Goal: Check status: Check status

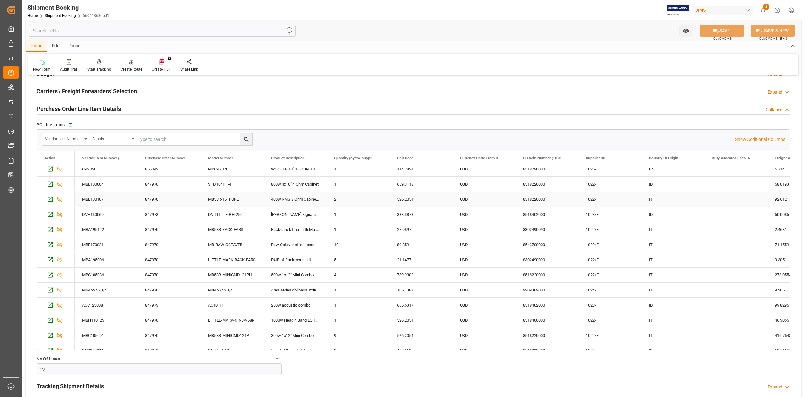
scroll to position [148, 0]
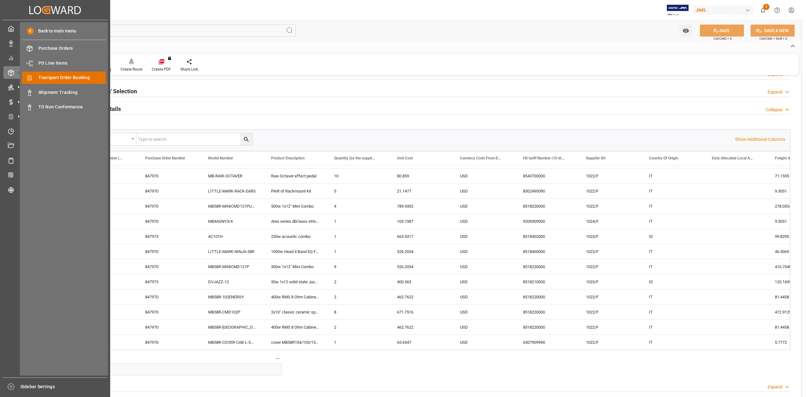
click at [63, 73] on div "Transport Order Booking Transport Order Booking" at bounding box center [64, 77] width 84 height 12
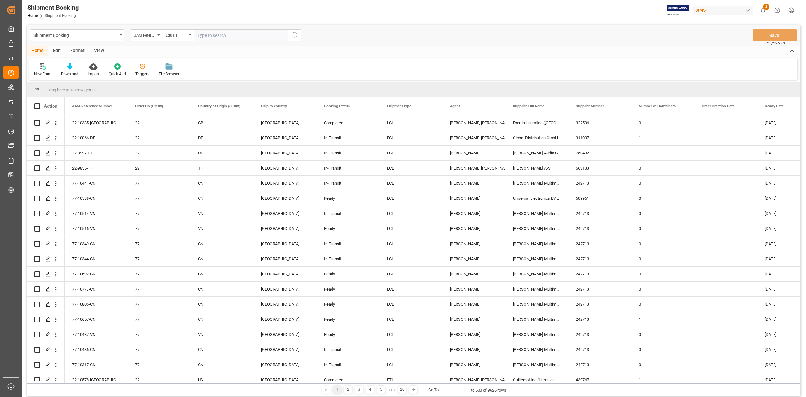
click at [231, 35] on input "text" at bounding box center [241, 35] width 94 height 12
paste input "77-10150-CN"
type input "77-10150-CN"
click at [295, 36] on icon "search button" at bounding box center [295, 35] width 8 height 8
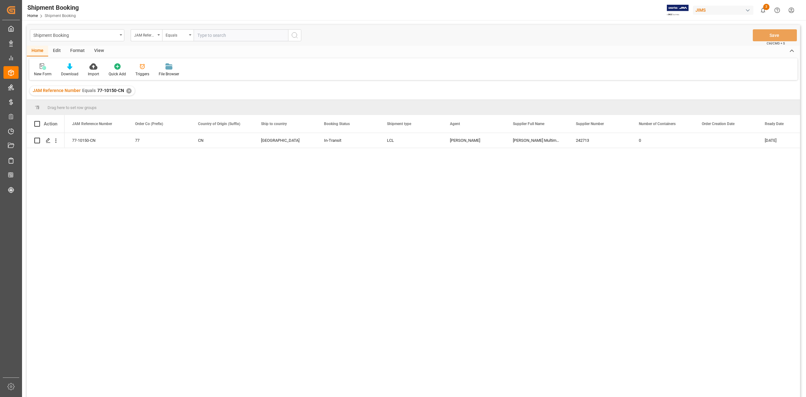
click at [127, 91] on div "✕" at bounding box center [128, 90] width 5 height 5
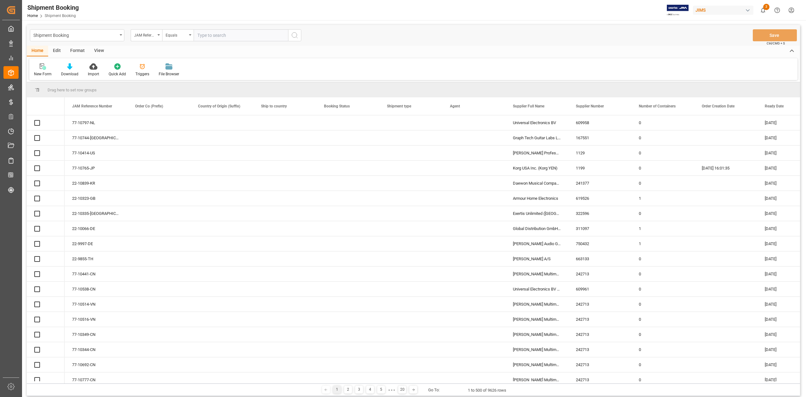
click at [211, 37] on input "text" at bounding box center [241, 35] width 94 height 12
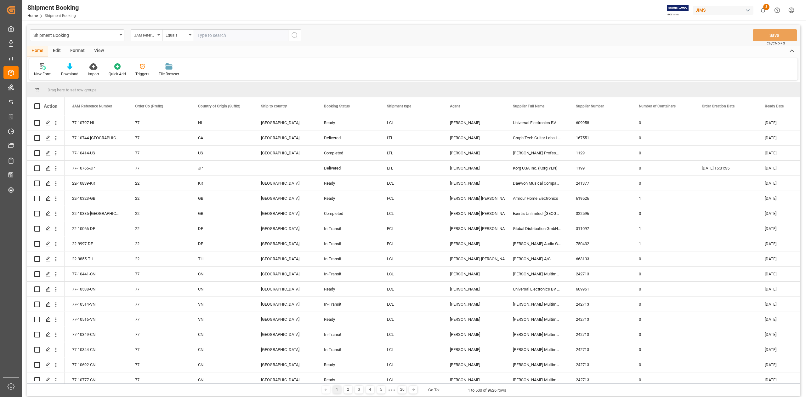
paste input "77-10515-GB"
type input "77-10515-GB"
click at [295, 35] on icon "search button" at bounding box center [295, 35] width 8 height 8
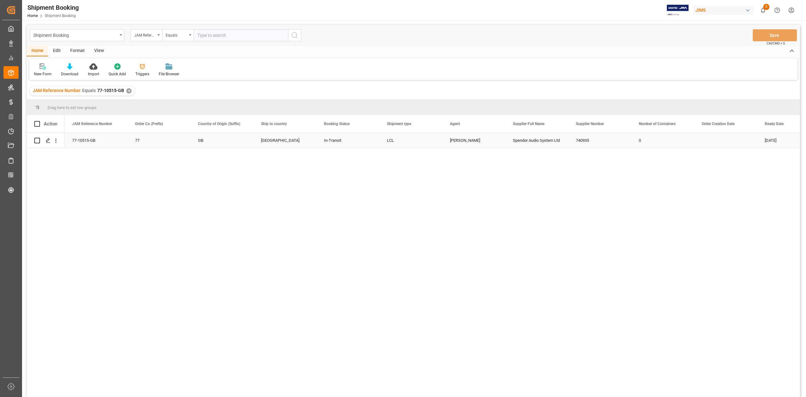
click at [99, 141] on div "77-10515-GB" at bounding box center [96, 140] width 63 height 15
click at [536, 146] on div "Spendor Audio System Ltd" at bounding box center [536, 140] width 63 height 15
click at [128, 92] on div "✕" at bounding box center [128, 90] width 5 height 5
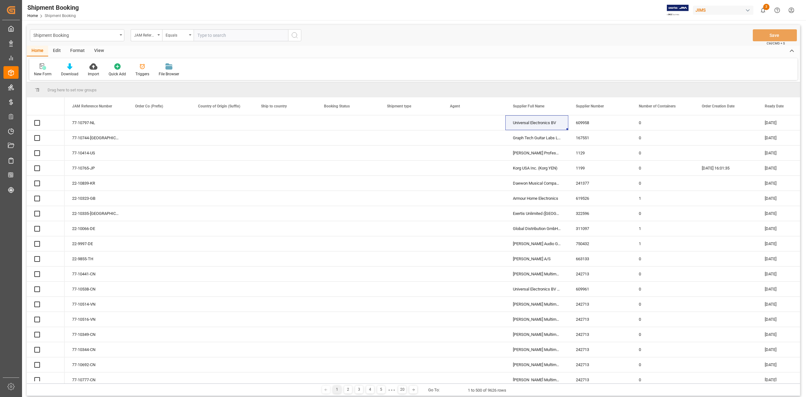
click at [217, 36] on input "text" at bounding box center [241, 35] width 94 height 12
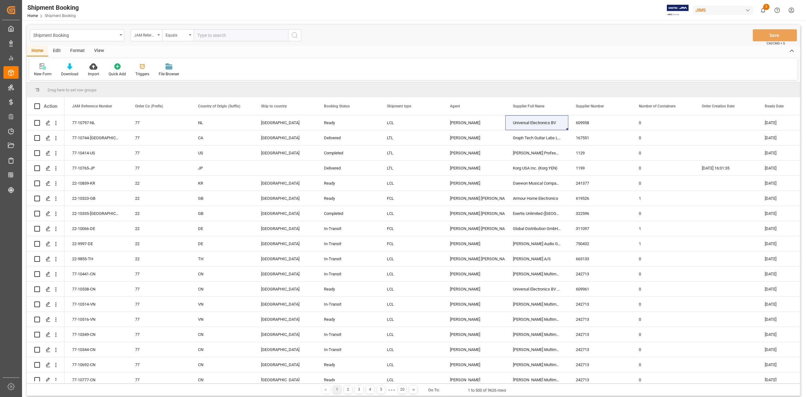
paste input "77-10445-CN"
type input "77-10445-CN"
click at [296, 35] on icon "search button" at bounding box center [295, 35] width 8 height 8
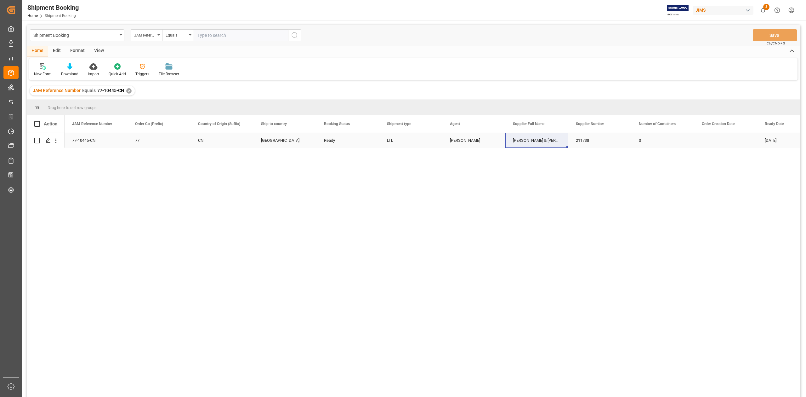
click at [101, 144] on div "77-10445-CN" at bounding box center [96, 140] width 63 height 15
click at [425, 218] on div "77-10445-CN 77 CN Canada Ready LTL Daniel Sokolyk Allen & Heath (US funds China…" at bounding box center [433, 267] width 736 height 268
click at [525, 144] on div "Allen & Heath (US funds China)(W/T*)-" at bounding box center [536, 140] width 63 height 15
click at [126, 91] on div "✕" at bounding box center [128, 90] width 5 height 5
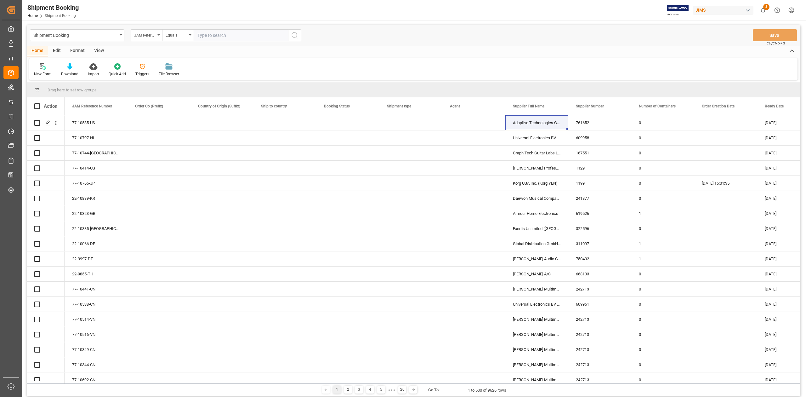
click at [228, 36] on input "text" at bounding box center [241, 35] width 94 height 12
paste input "77-10207-CN"
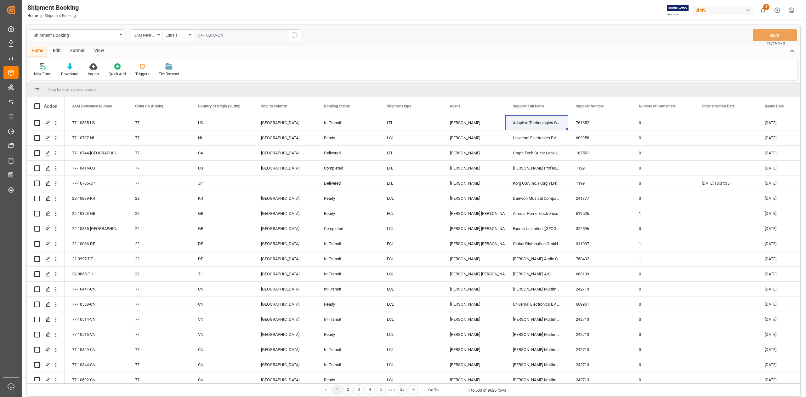
type input "77-10207-CN"
click at [294, 35] on icon "search button" at bounding box center [295, 35] width 8 height 8
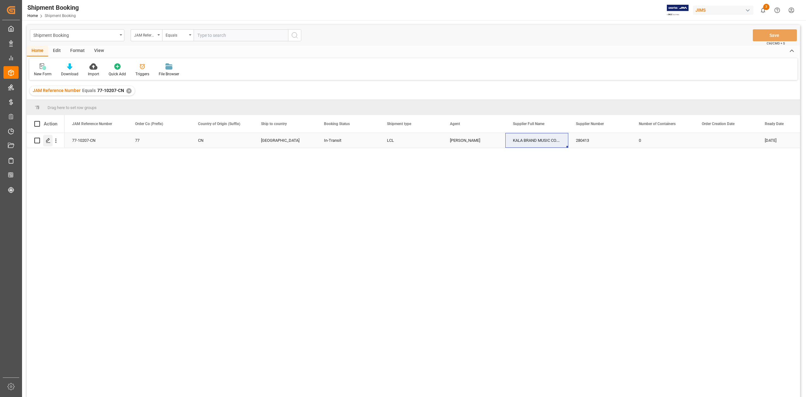
click at [46, 142] on icon "Press SPACE to select this row." at bounding box center [48, 140] width 5 height 5
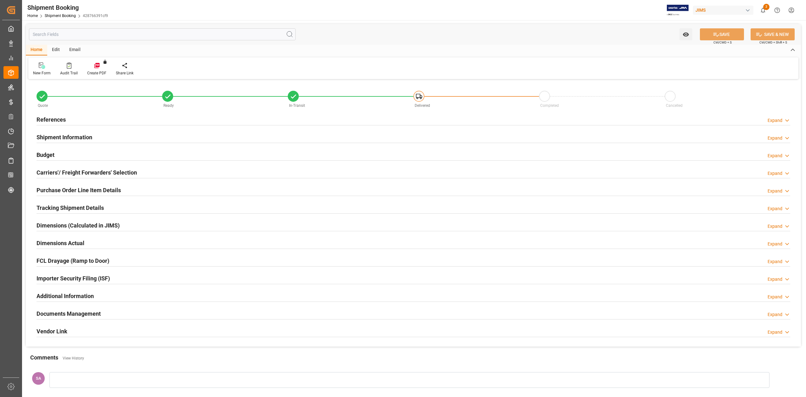
type input "0"
type input "21-07-2025"
click at [52, 117] on h2 "References" at bounding box center [51, 119] width 29 height 9
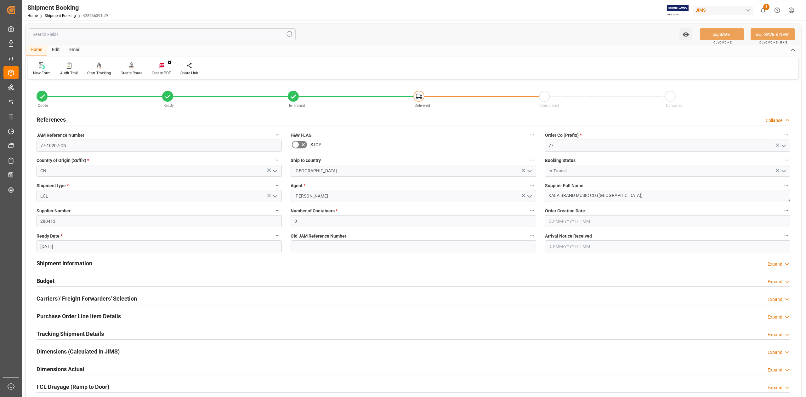
click at [87, 138] on label "JAM Reference Number" at bounding box center [159, 135] width 245 height 9
click at [274, 138] on button "JAM Reference Number" at bounding box center [278, 135] width 8 height 8
click at [87, 138] on div at bounding box center [403, 198] width 806 height 397
click at [87, 145] on input "77-10207-CN" at bounding box center [159, 146] width 245 height 12
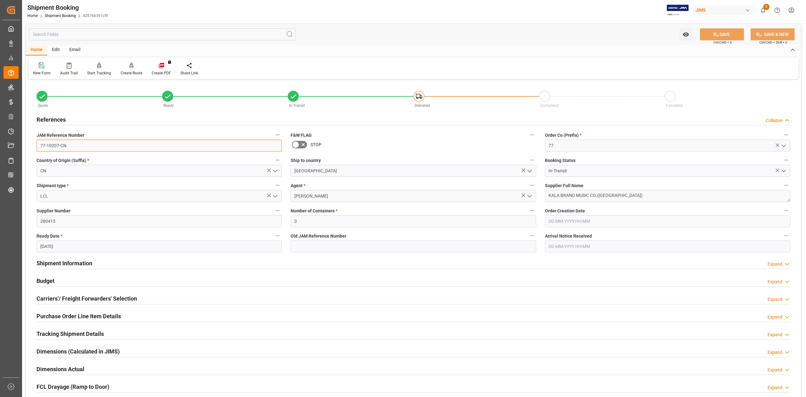
click at [87, 145] on input "77-10207-CN" at bounding box center [159, 146] width 245 height 12
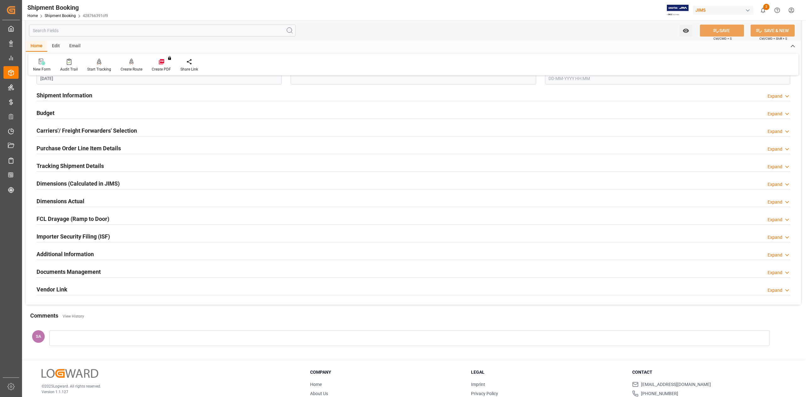
scroll to position [203, 0]
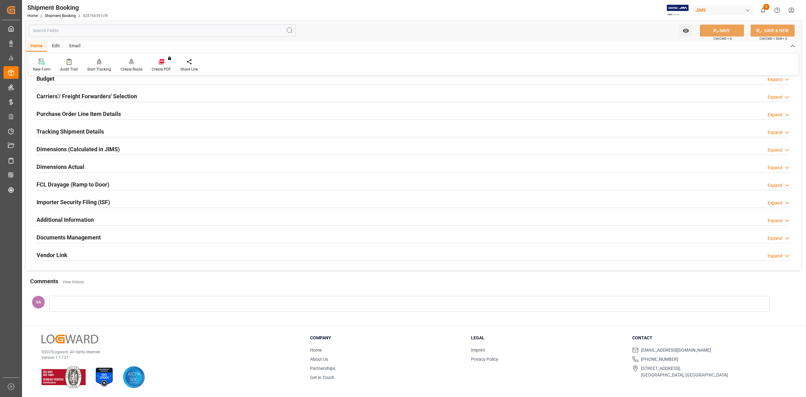
click at [66, 239] on h2 "Documents Management" at bounding box center [69, 237] width 64 height 9
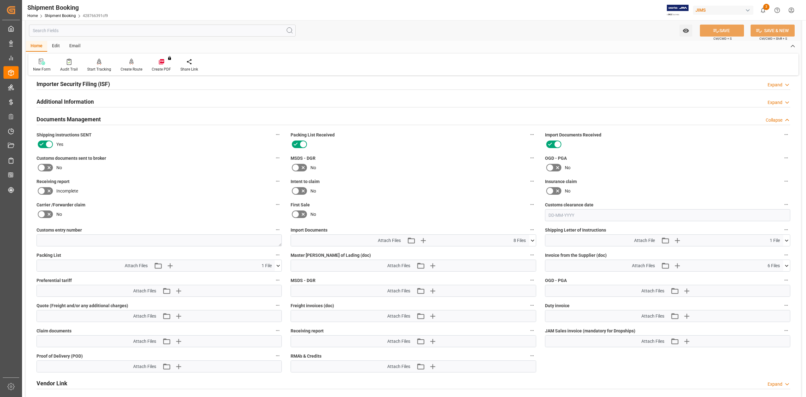
scroll to position [329, 0]
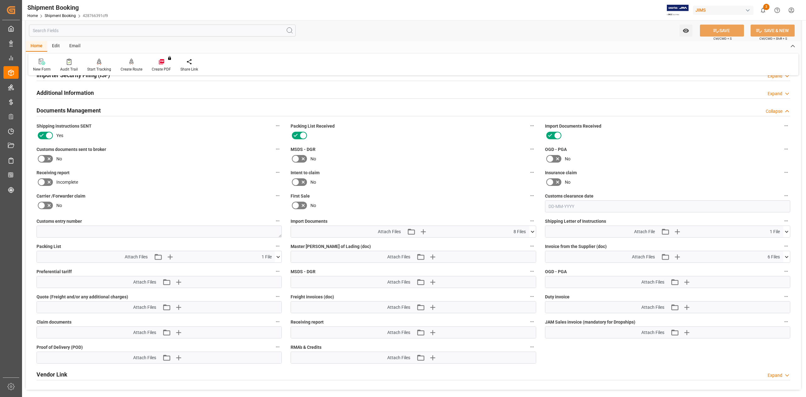
click at [531, 233] on icon at bounding box center [532, 231] width 7 height 7
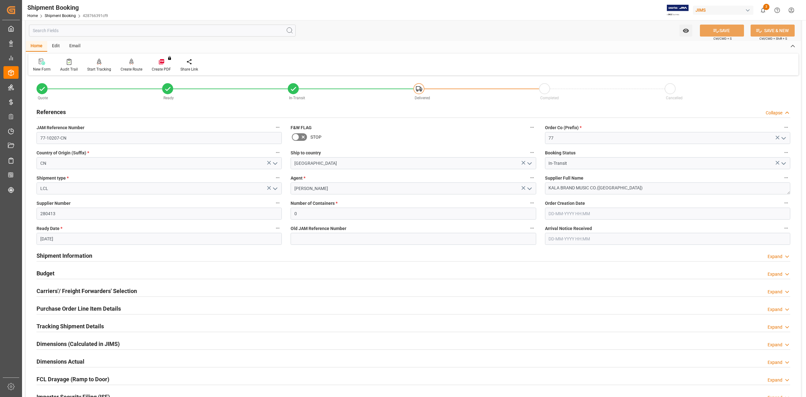
scroll to position [0, 0]
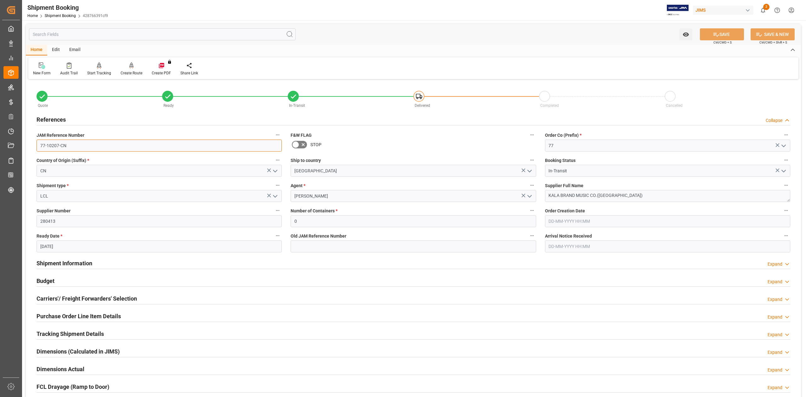
click at [75, 144] on input "77-10207-CN" at bounding box center [159, 146] width 245 height 12
click at [630, 194] on textarea "KALA BRAND MUSIC CO.(Xiamen)" at bounding box center [667, 196] width 245 height 12
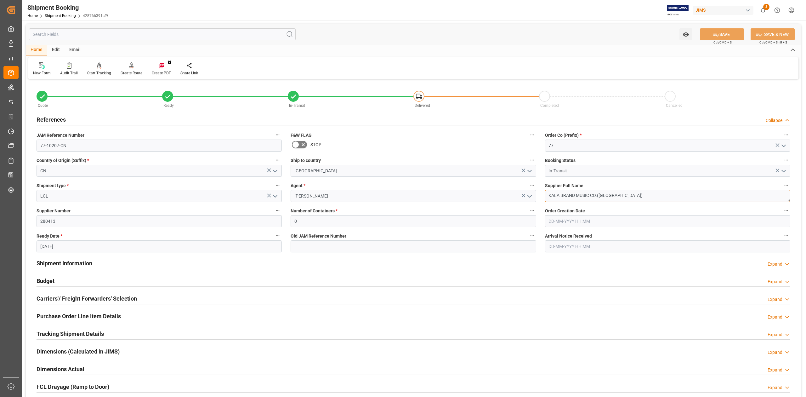
click at [630, 194] on textarea "KALA BRAND MUSIC CO.(Xiamen)" at bounding box center [667, 196] width 245 height 12
click at [80, 145] on input "77-10207-CN" at bounding box center [159, 146] width 245 height 12
click at [96, 145] on input "77-10207-CN" at bounding box center [159, 146] width 245 height 12
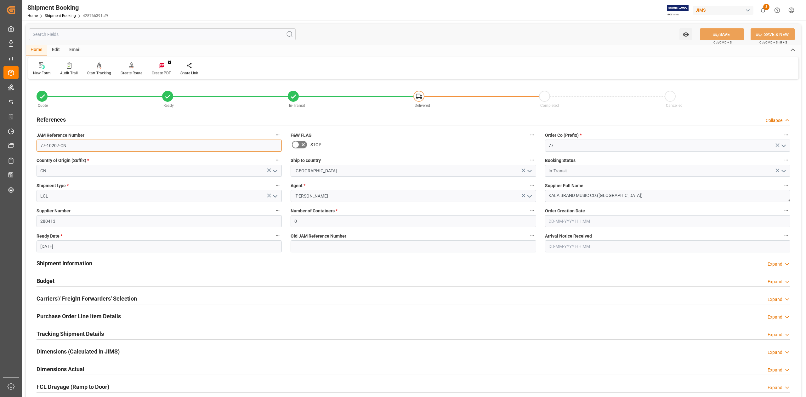
click at [96, 145] on input "77-10207-CN" at bounding box center [159, 146] width 245 height 12
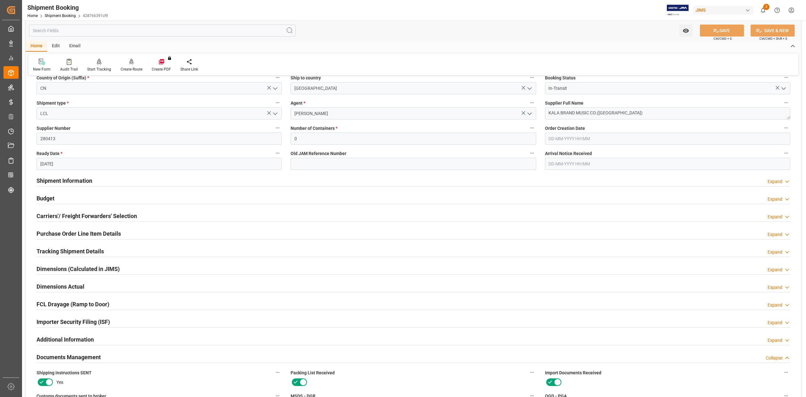
scroll to position [84, 0]
drag, startPoint x: 41, startPoint y: 197, endPoint x: 114, endPoint y: 212, distance: 74.7
click at [41, 197] on h2 "Budget" at bounding box center [46, 197] width 18 height 9
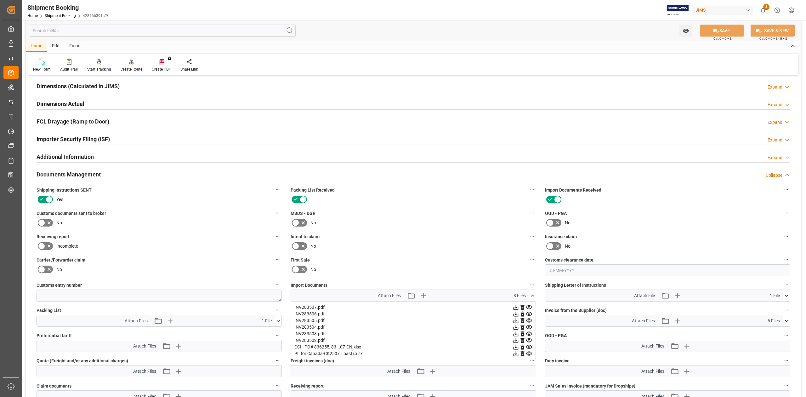
scroll to position [462, 0]
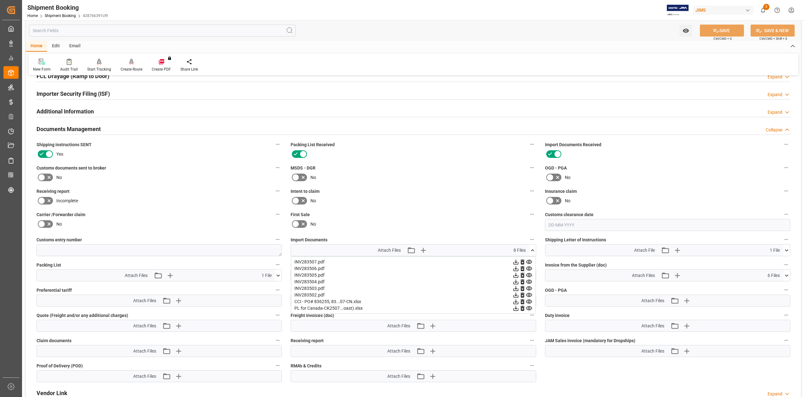
click at [533, 251] on icon at bounding box center [532, 250] width 7 height 7
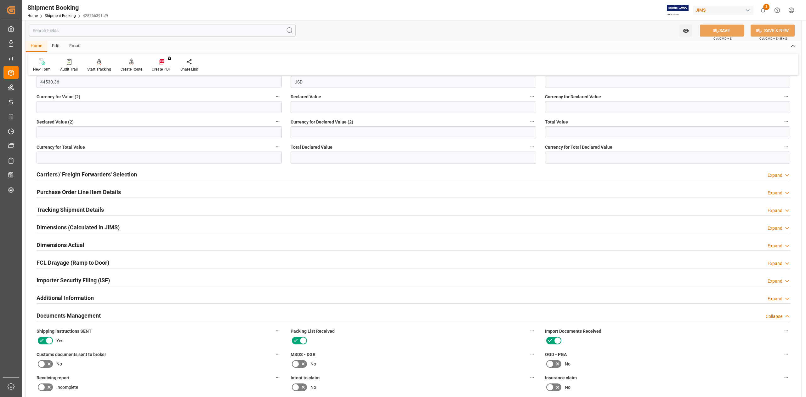
scroll to position [252, 0]
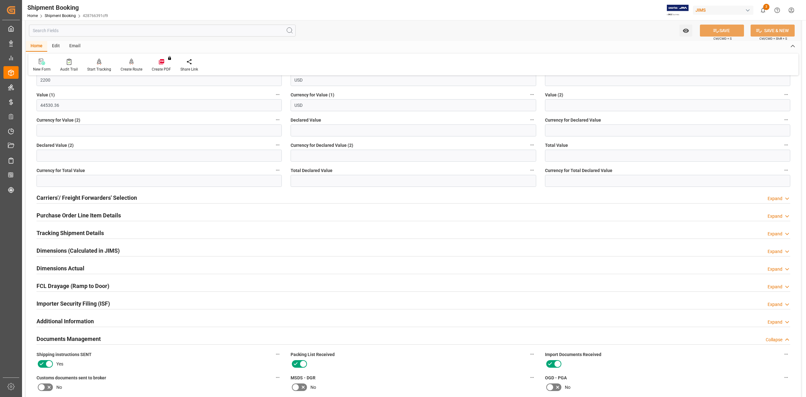
click at [86, 232] on h2 "Tracking Shipment Details" at bounding box center [70, 233] width 67 height 9
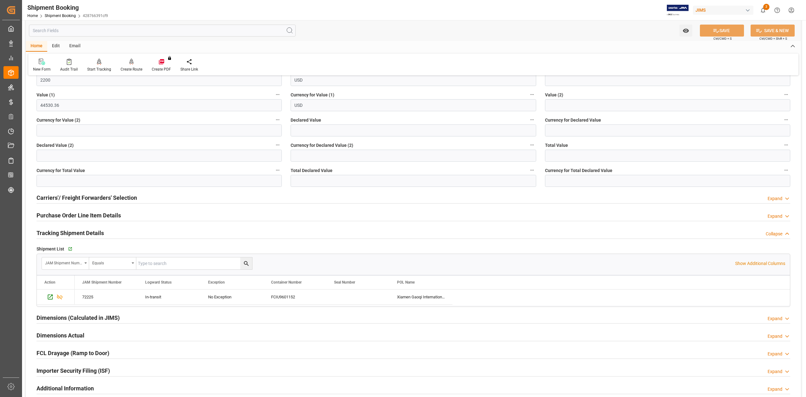
click at [86, 232] on h2 "Tracking Shipment Details" at bounding box center [70, 233] width 67 height 9
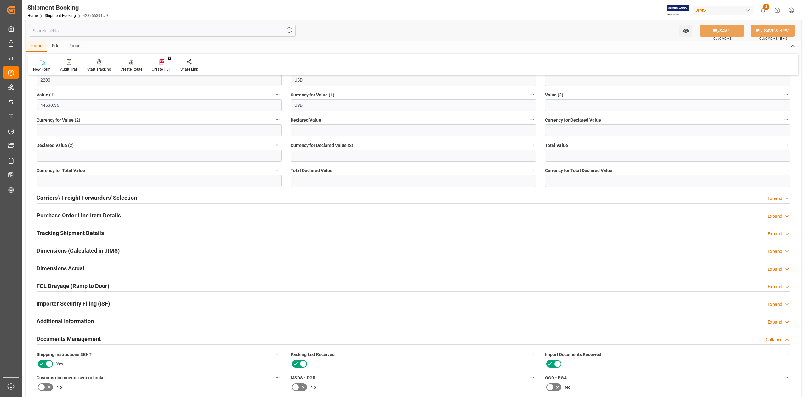
click at [76, 216] on h2 "Purchase Order Line Item Details" at bounding box center [79, 215] width 84 height 9
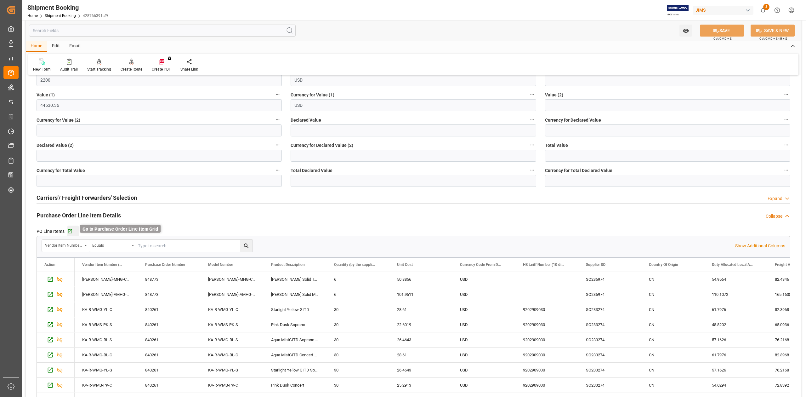
click at [71, 231] on icon "button" at bounding box center [70, 231] width 4 height 4
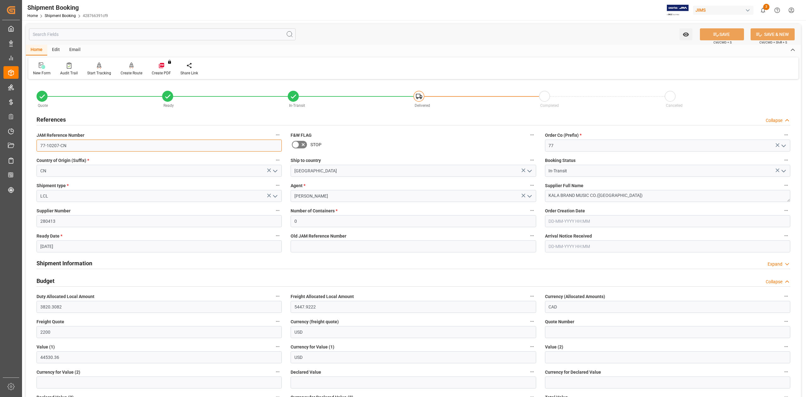
click at [77, 144] on input "77-10207-CN" at bounding box center [159, 146] width 245 height 12
click at [630, 196] on textarea "KALA BRAND MUSIC CO.(Xiamen)" at bounding box center [667, 196] width 245 height 12
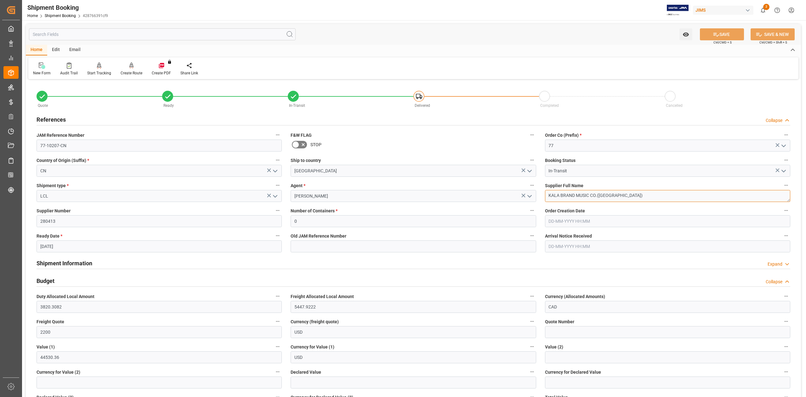
click at [630, 196] on textarea "KALA BRAND MUSIC CO.(Xiamen)" at bounding box center [667, 196] width 245 height 12
click at [76, 144] on input "77-10207-CN" at bounding box center [159, 146] width 245 height 12
click at [644, 197] on textarea "KALA BRAND MUSIC CO.(Xiamen)" at bounding box center [667, 196] width 245 height 12
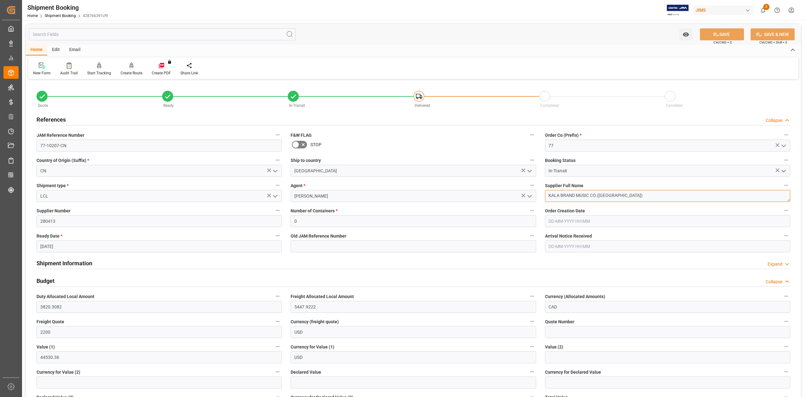
click at [644, 197] on textarea "KALA BRAND MUSIC CO.(Xiamen)" at bounding box center [667, 196] width 245 height 12
click at [62, 117] on h2 "References" at bounding box center [51, 119] width 29 height 9
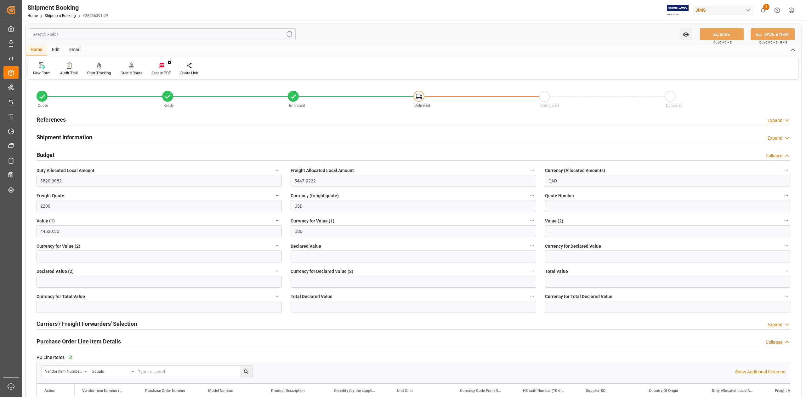
click at [65, 135] on h2 "Shipment Information" at bounding box center [65, 137] width 56 height 9
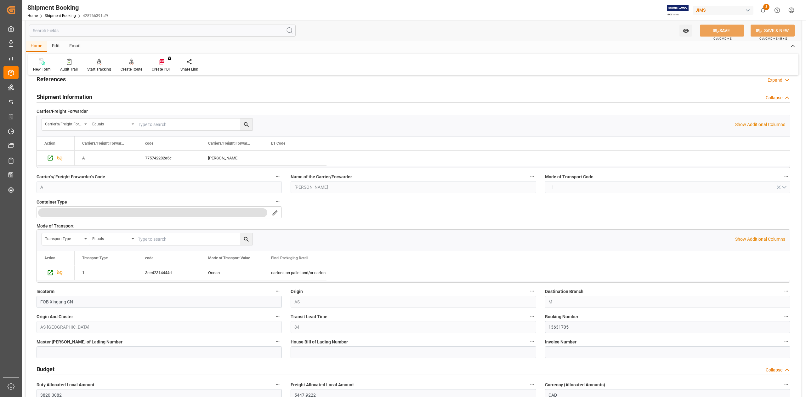
scroll to position [84, 0]
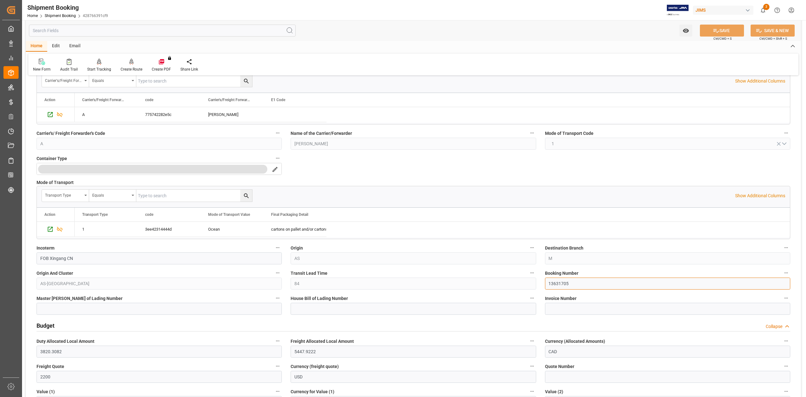
click at [562, 288] on input "13631705" at bounding box center [667, 283] width 245 height 12
click at [304, 307] on input at bounding box center [413, 309] width 245 height 12
paste input "DMCNSY071799"
type input "DMCNSY071799"
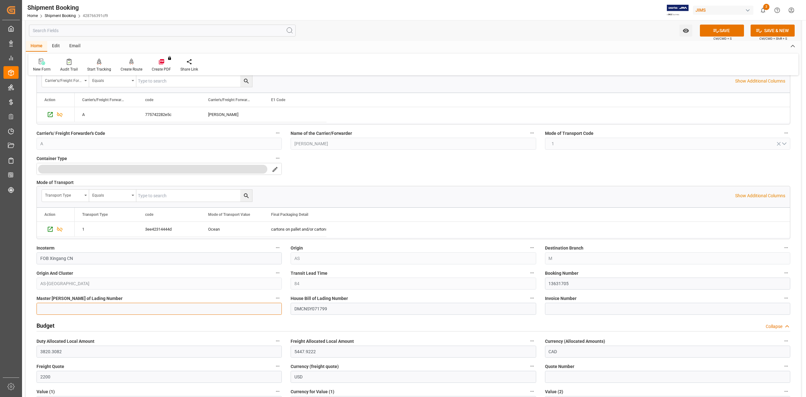
click at [94, 309] on input at bounding box center [159, 309] width 245 height 12
paste input "COSU6425627820"
type input "COSU6425627820"
click at [718, 31] on button "SAVE" at bounding box center [722, 31] width 44 height 12
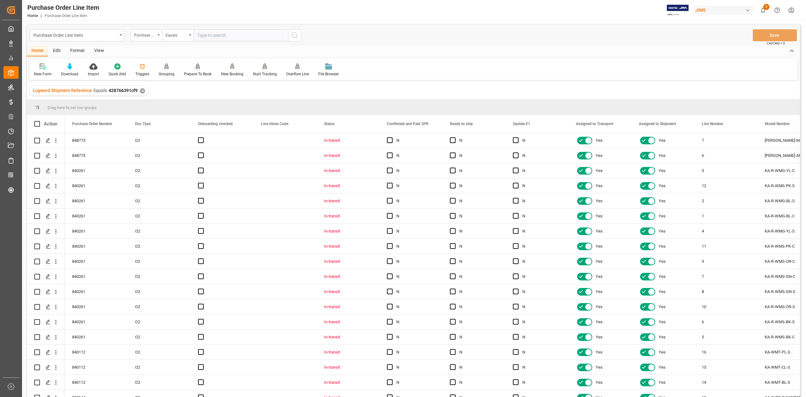
click at [99, 49] on div "View" at bounding box center [98, 51] width 19 height 11
click at [74, 72] on div "Standard Templates" at bounding box center [71, 74] width 31 height 6
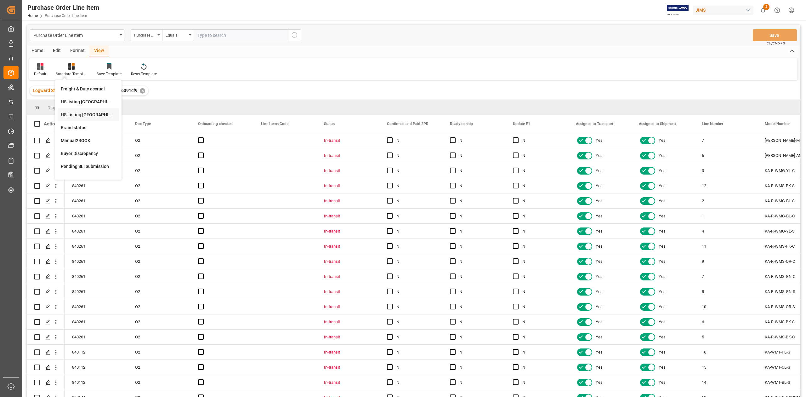
click at [90, 113] on div "HS Listing CANADA" at bounding box center [88, 114] width 55 height 7
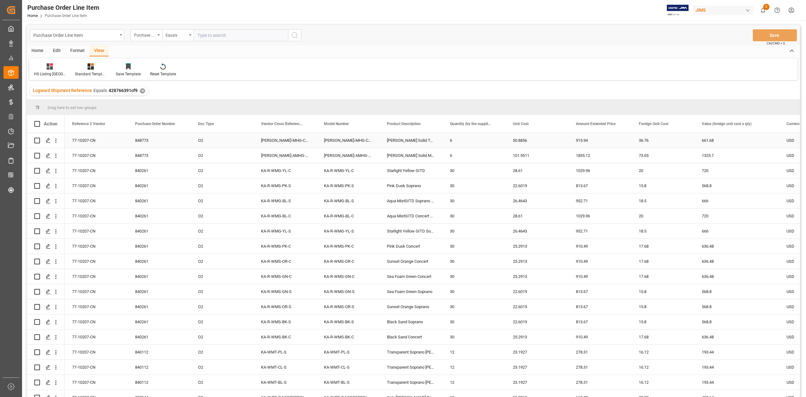
click at [85, 139] on div "77-10207-CN" at bounding box center [96, 140] width 63 height 15
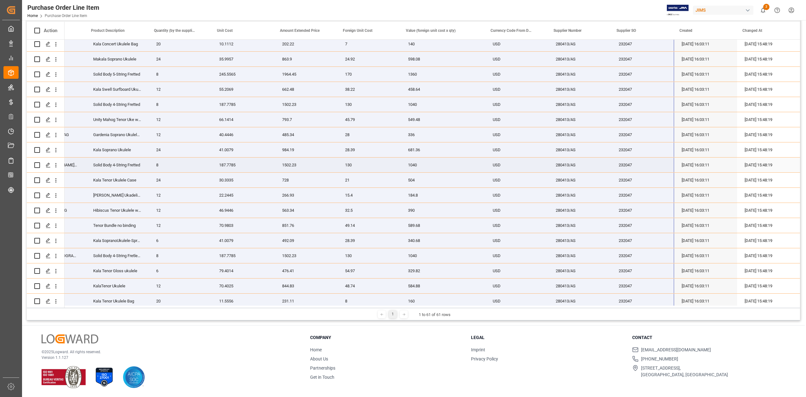
scroll to position [532, 0]
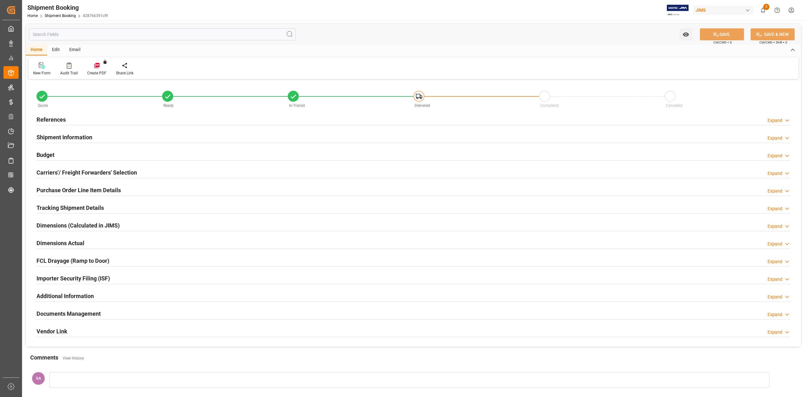
type input "45"
click at [64, 137] on h2 "Shipment Information" at bounding box center [65, 137] width 56 height 9
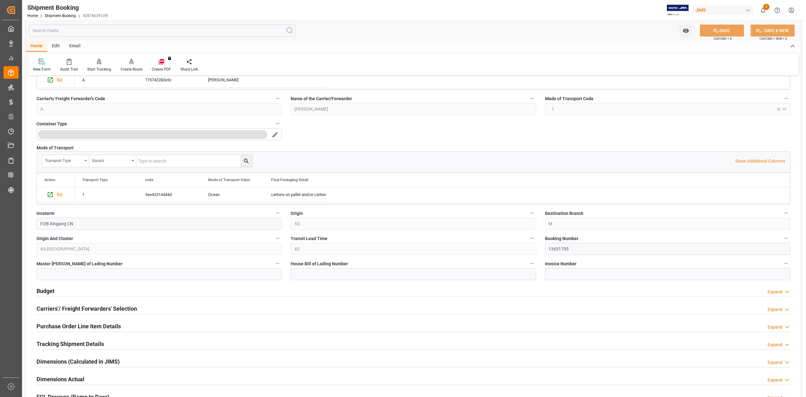
scroll to position [126, 0]
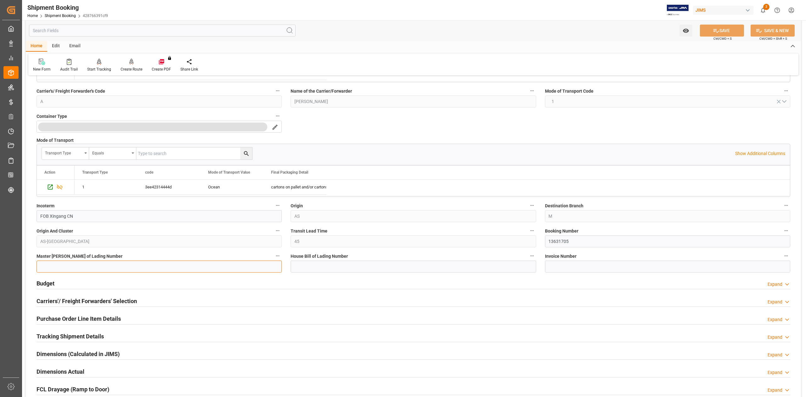
click at [203, 266] on input at bounding box center [159, 266] width 245 height 12
paste input "COSU6425627820"
type input "COSU6425627820"
drag, startPoint x: 339, startPoint y: 267, endPoint x: 351, endPoint y: 266, distance: 11.7
click at [339, 267] on input at bounding box center [413, 266] width 245 height 12
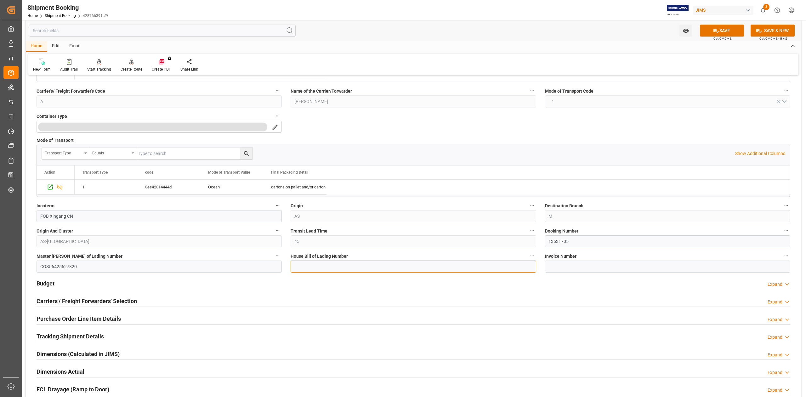
paste input "DMCNSY071799"
click at [298, 265] on input "DMCNSY071799" at bounding box center [413, 266] width 245 height 12
type input "DMCNSY071799"
drag, startPoint x: 727, startPoint y: 31, endPoint x: 745, endPoint y: 40, distance: 19.7
click at [727, 30] on button "SAVE" at bounding box center [722, 31] width 44 height 12
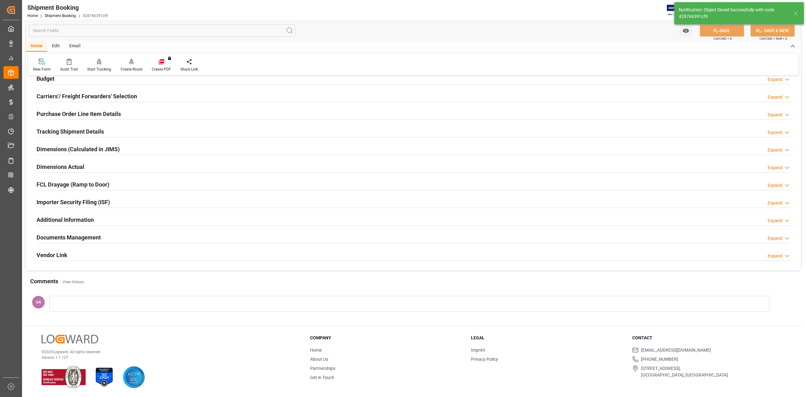
scroll to position [0, 0]
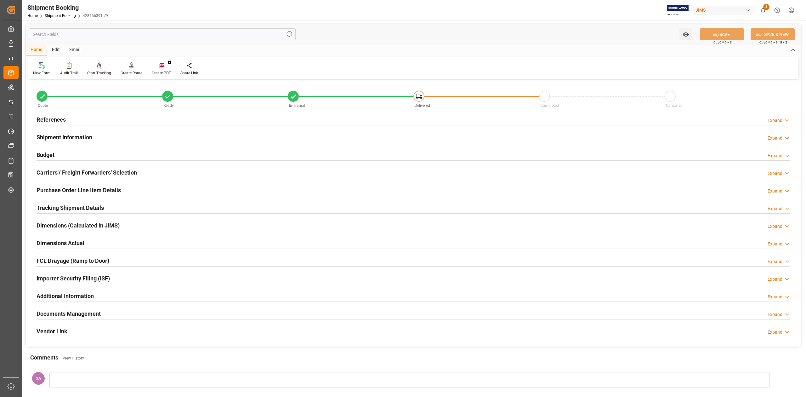
drag, startPoint x: 76, startPoint y: 311, endPoint x: 262, endPoint y: 294, distance: 186.5
click at [76, 311] on h2 "Documents Management" at bounding box center [69, 313] width 64 height 9
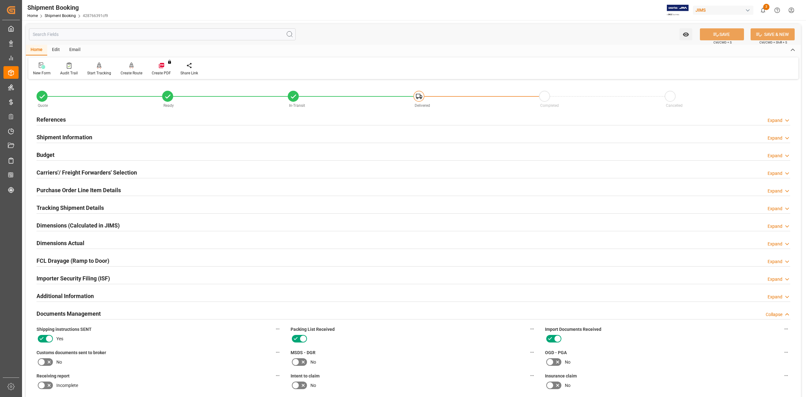
scroll to position [168, 0]
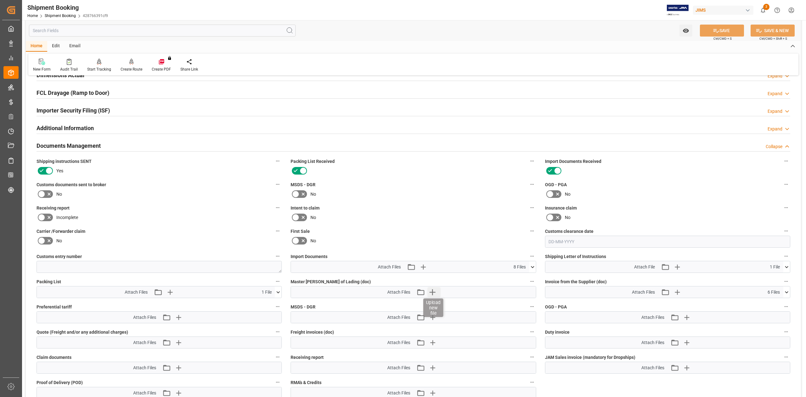
click at [436, 290] on icon "button" at bounding box center [432, 292] width 10 height 10
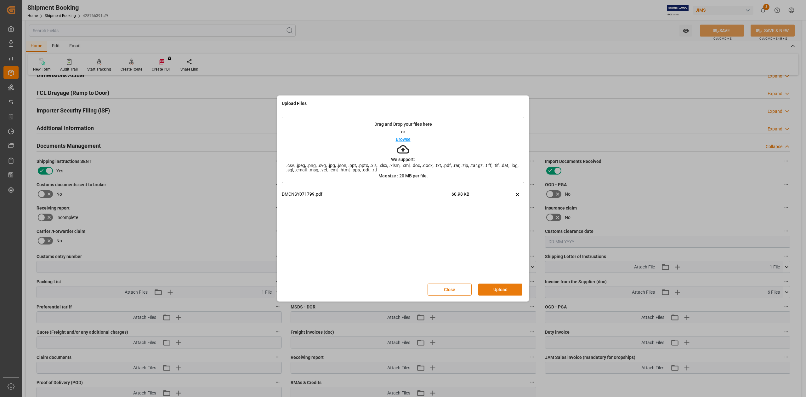
click at [494, 288] on button "Upload" at bounding box center [500, 289] width 44 height 12
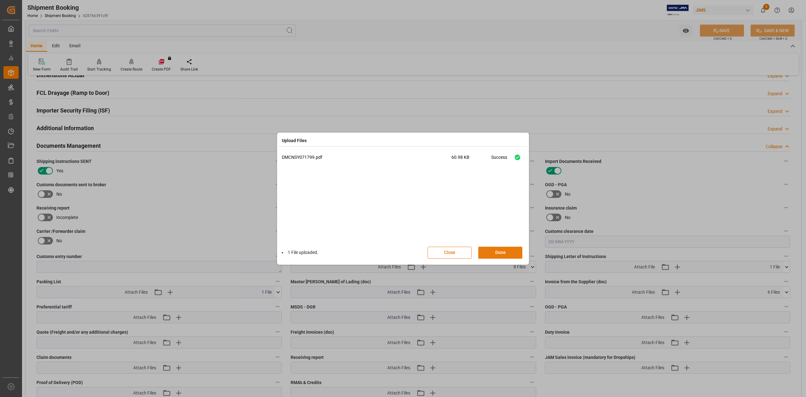
click at [506, 254] on button "Done" at bounding box center [500, 253] width 44 height 12
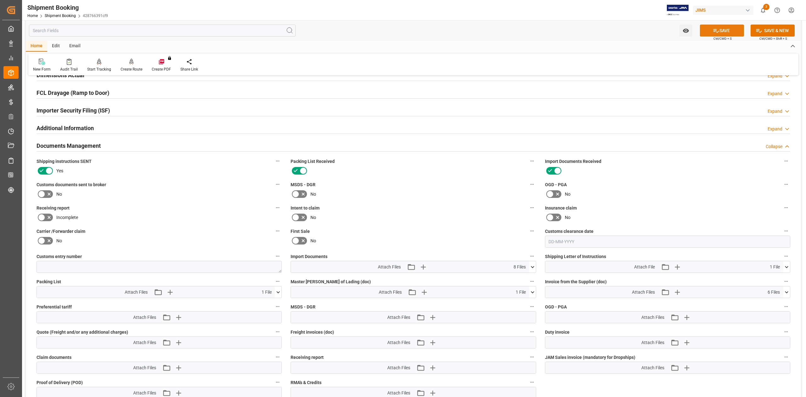
click at [724, 30] on button "SAVE" at bounding box center [722, 31] width 44 height 12
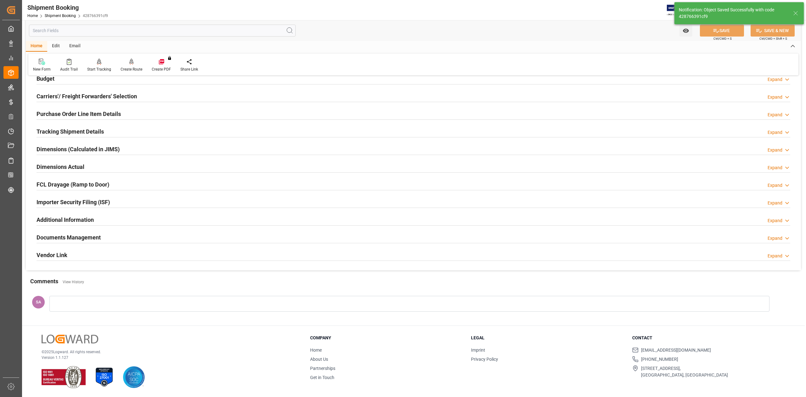
scroll to position [77, 0]
drag, startPoint x: 83, startPoint y: 239, endPoint x: 108, endPoint y: 230, distance: 26.2
click at [83, 239] on h2 "Documents Management" at bounding box center [69, 237] width 64 height 9
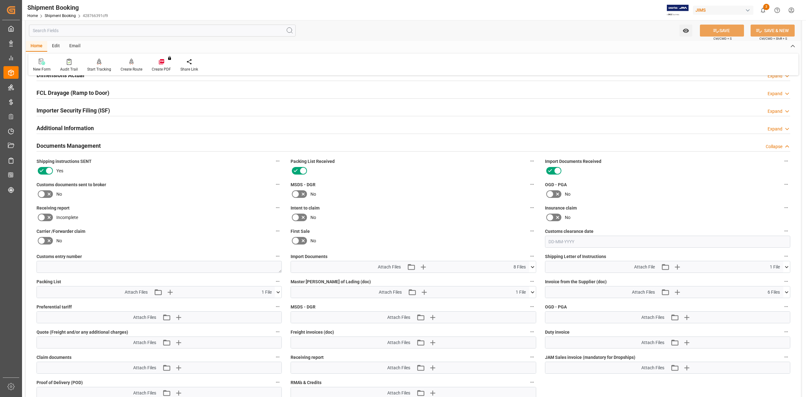
scroll to position [210, 0]
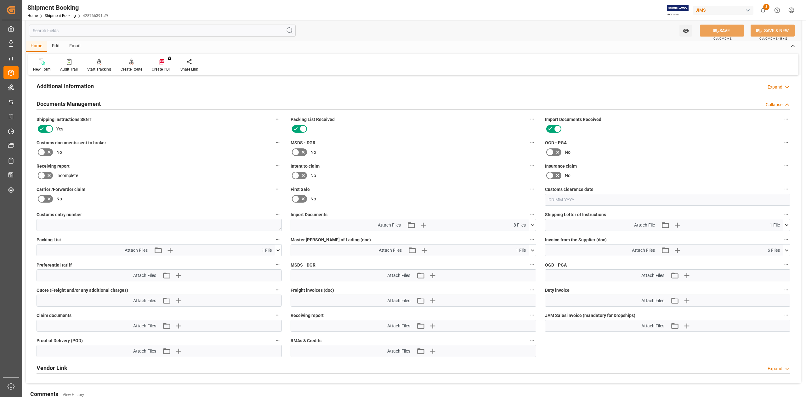
click at [40, 150] on icon at bounding box center [42, 152] width 8 height 8
click at [0, 0] on input "checkbox" at bounding box center [0, 0] width 0 height 0
click at [718, 27] on button "SAVE" at bounding box center [722, 31] width 44 height 12
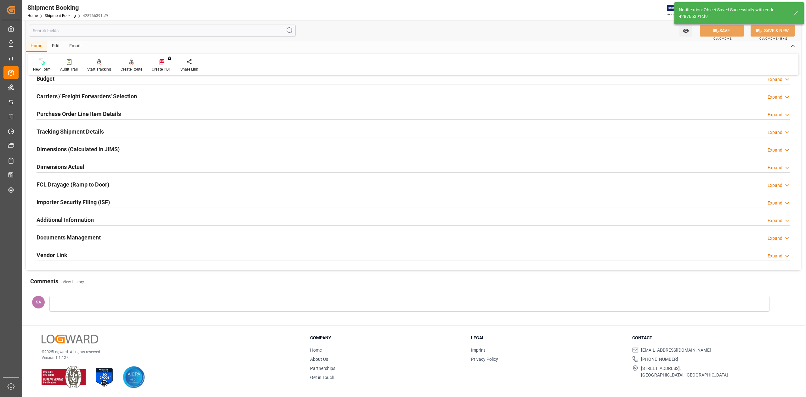
scroll to position [77, 0]
click at [85, 238] on h2 "Documents Management" at bounding box center [69, 237] width 64 height 9
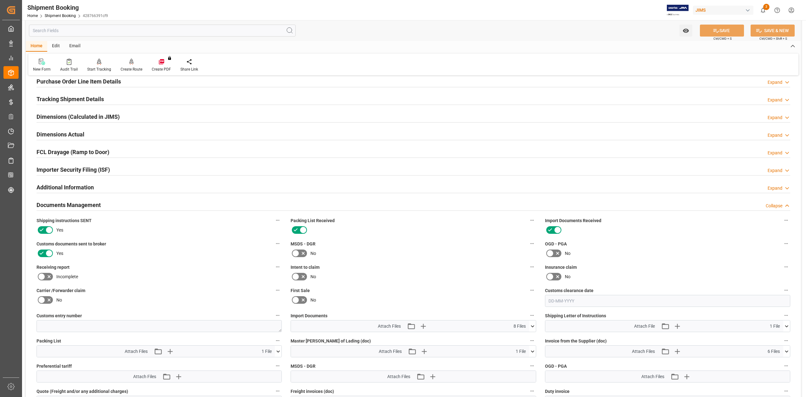
scroll to position [161, 0]
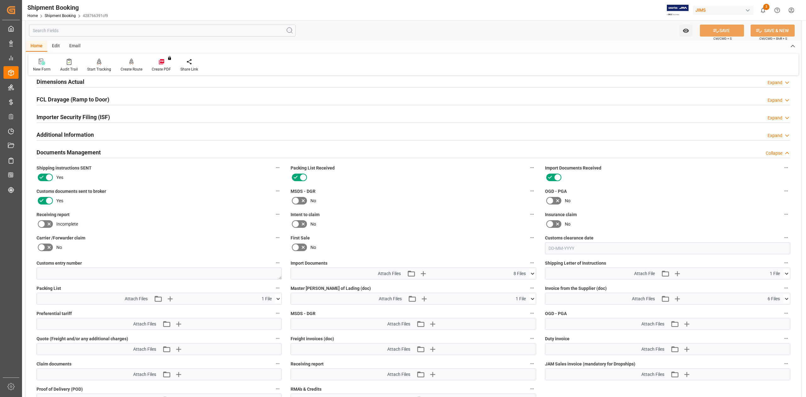
click at [534, 277] on button at bounding box center [532, 273] width 7 height 11
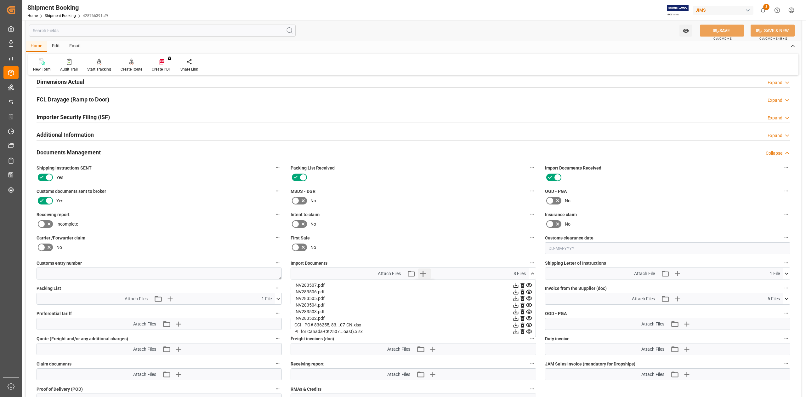
click at [425, 273] on icon "button" at bounding box center [423, 274] width 6 height 6
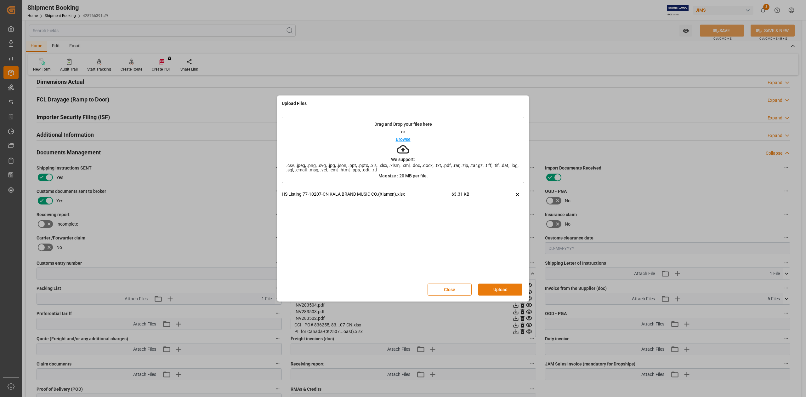
click at [494, 291] on button "Upload" at bounding box center [500, 289] width 44 height 12
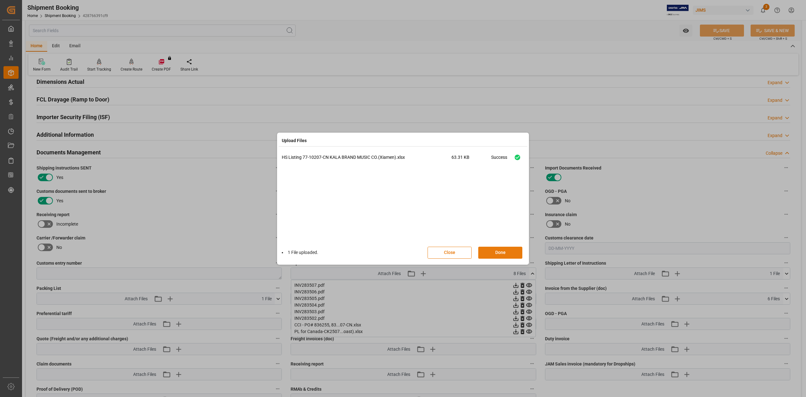
click at [499, 251] on button "Done" at bounding box center [500, 253] width 44 height 12
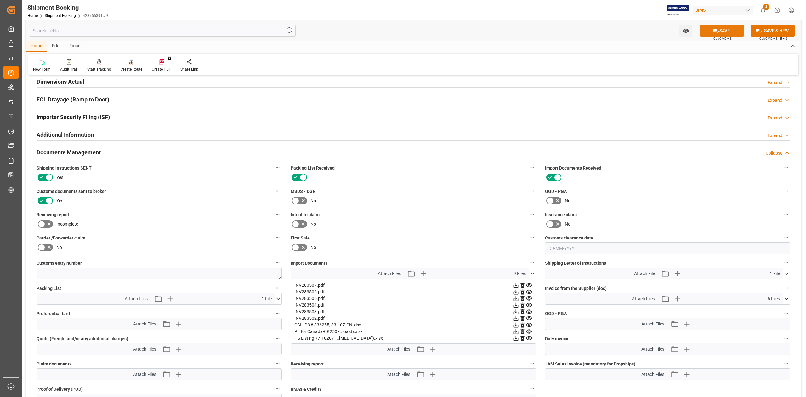
click at [714, 26] on button "SAVE" at bounding box center [722, 31] width 44 height 12
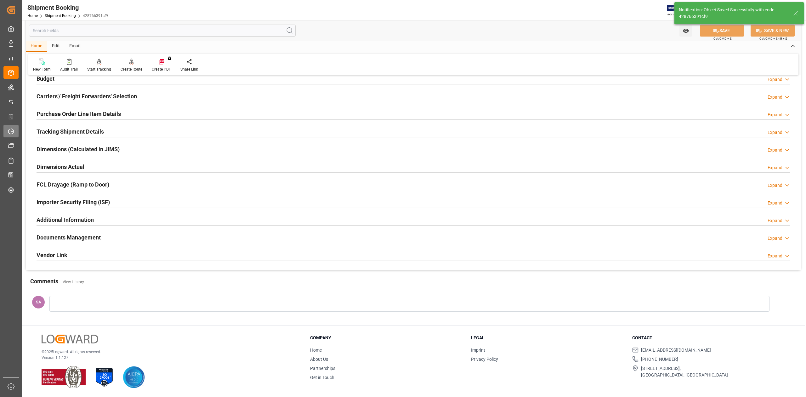
scroll to position [77, 0]
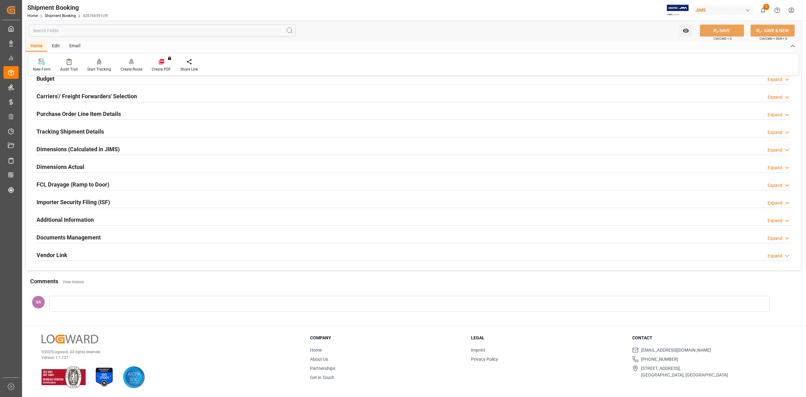
drag, startPoint x: 98, startPoint y: 235, endPoint x: 195, endPoint y: 235, distance: 97.0
click at [98, 235] on h2 "Documents Management" at bounding box center [69, 237] width 64 height 9
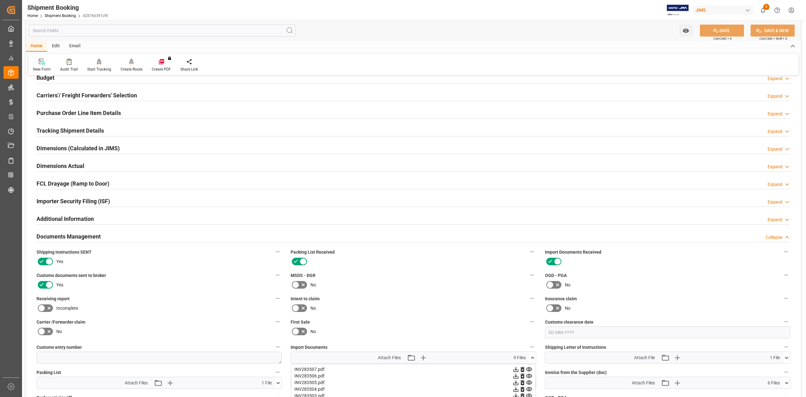
scroll to position [161, 0]
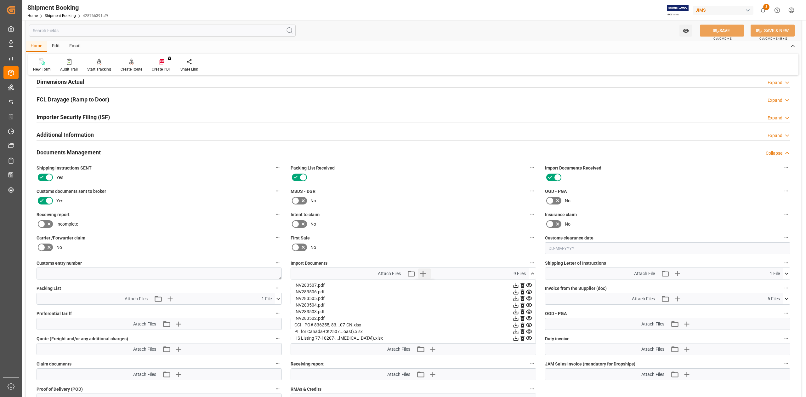
click at [425, 271] on icon "button" at bounding box center [423, 273] width 10 height 10
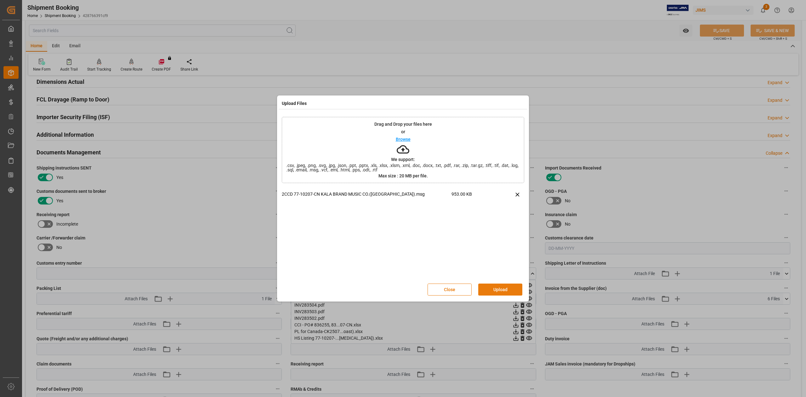
click at [494, 291] on button "Upload" at bounding box center [500, 289] width 44 height 12
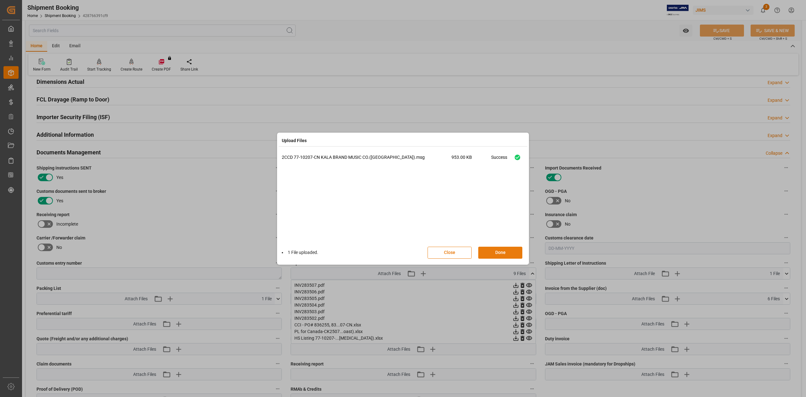
click at [494, 255] on button "Done" at bounding box center [500, 253] width 44 height 12
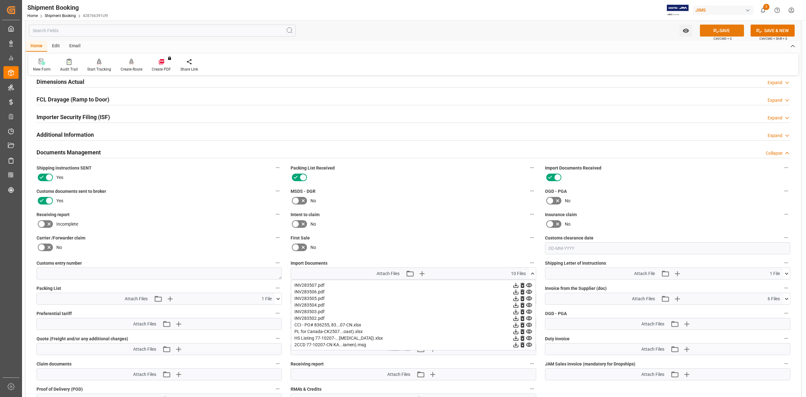
click at [725, 29] on button "SAVE" at bounding box center [722, 31] width 44 height 12
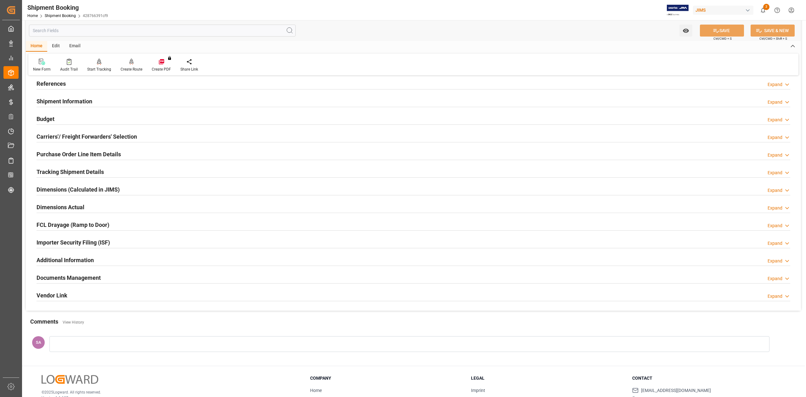
scroll to position [0, 0]
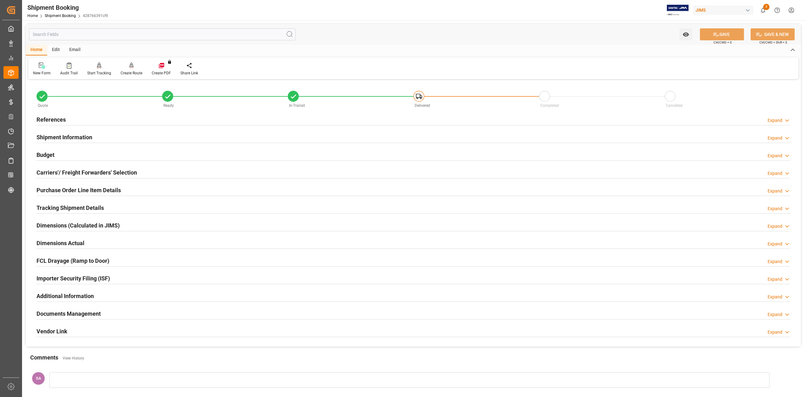
drag, startPoint x: 54, startPoint y: 117, endPoint x: 81, endPoint y: 115, distance: 26.8
click at [54, 117] on h2 "References" at bounding box center [51, 119] width 29 height 9
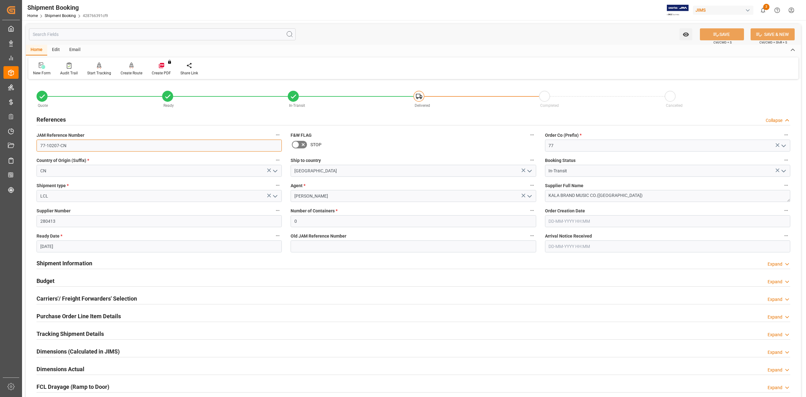
click at [88, 146] on input "77-10207-CN" at bounding box center [159, 146] width 245 height 12
click at [621, 198] on textarea "KALA BRAND MUSIC CO.(Xiamen)" at bounding box center [667, 196] width 245 height 12
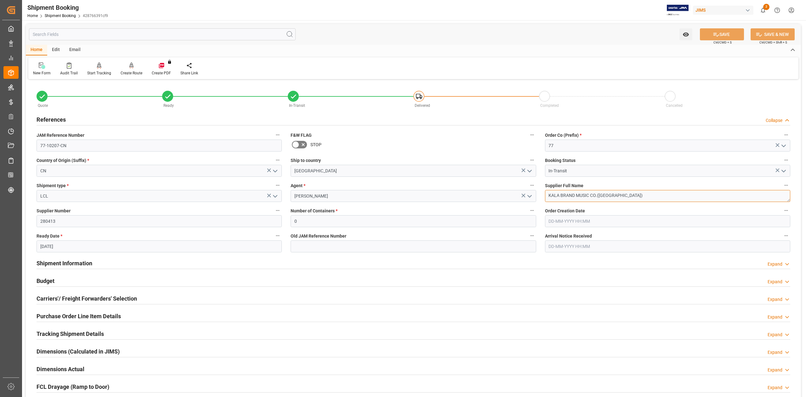
click at [621, 198] on textarea "KALA BRAND MUSIC CO.(Xiamen)" at bounding box center [667, 196] width 245 height 12
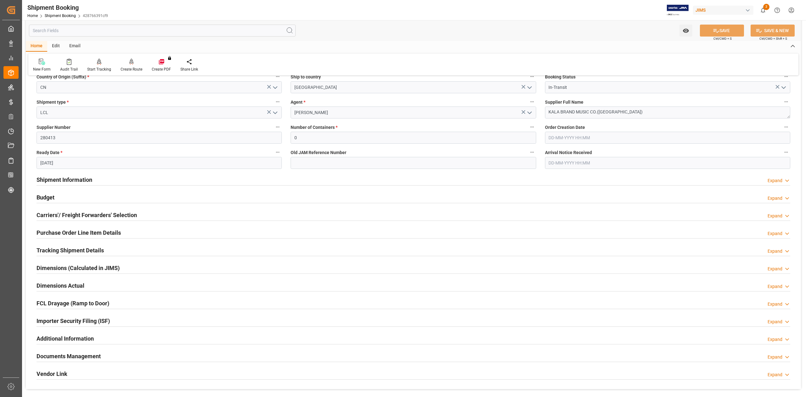
scroll to position [84, 0]
drag, startPoint x: 52, startPoint y: 195, endPoint x: 162, endPoint y: 228, distance: 114.7
click at [52, 195] on h2 "Budget" at bounding box center [46, 197] width 18 height 9
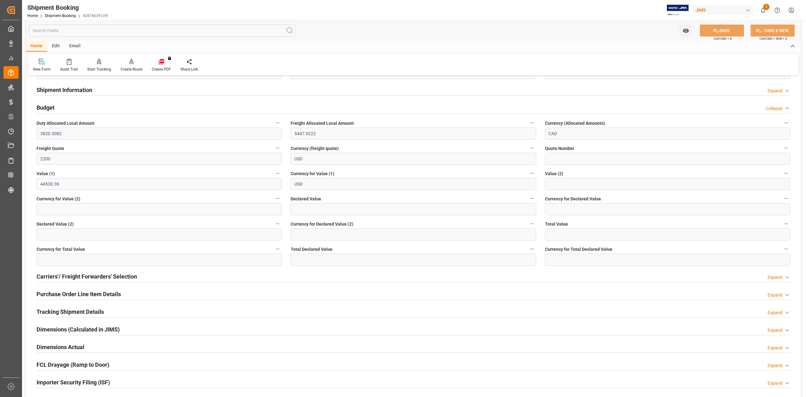
scroll to position [252, 0]
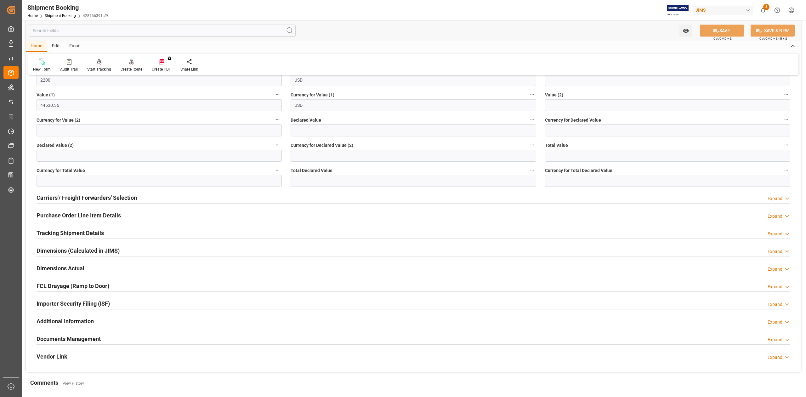
click at [63, 234] on h2 "Tracking Shipment Details" at bounding box center [70, 233] width 67 height 9
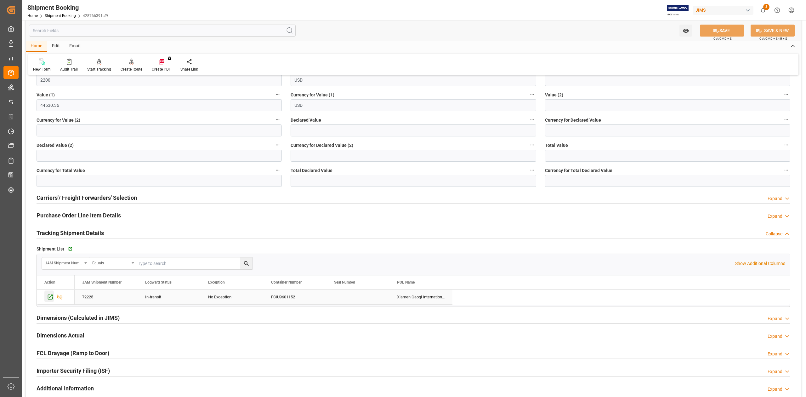
click at [50, 297] on icon "Press SPACE to select this row." at bounding box center [50, 297] width 7 height 7
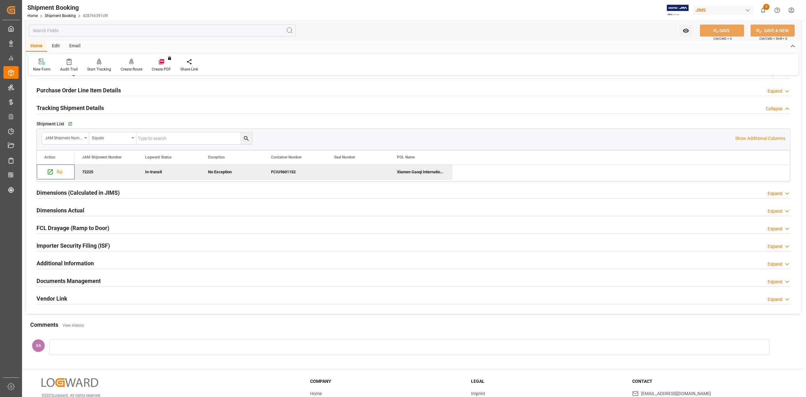
scroll to position [422, 0]
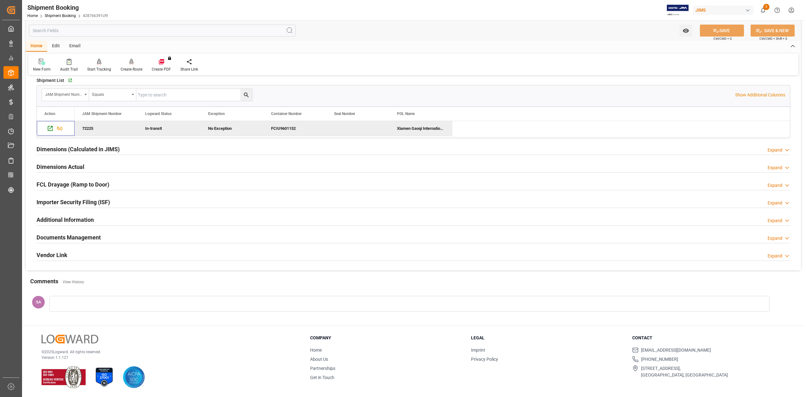
click at [77, 235] on h2 "Documents Management" at bounding box center [69, 237] width 64 height 9
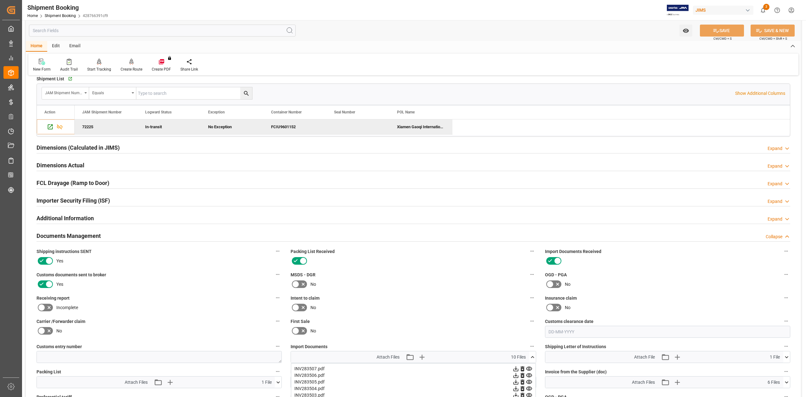
click at [79, 236] on h2 "Documents Management" at bounding box center [69, 235] width 64 height 9
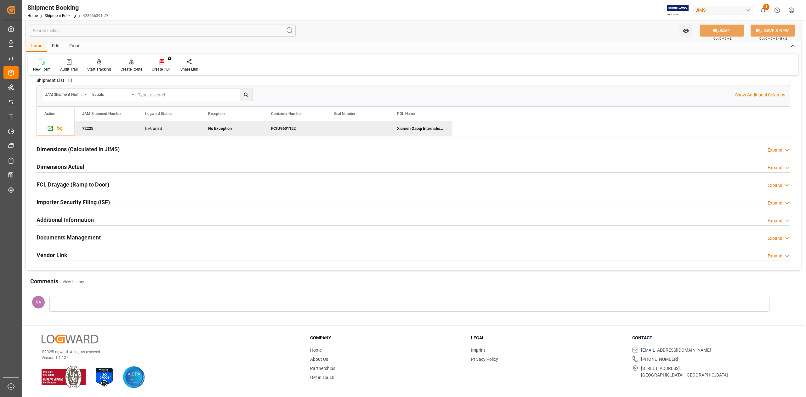
click at [79, 236] on h2 "Documents Management" at bounding box center [69, 237] width 64 height 9
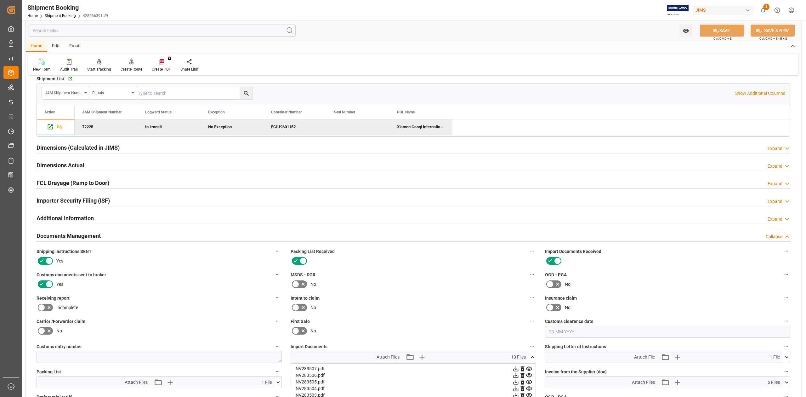
click at [532, 360] on icon at bounding box center [532, 357] width 7 height 7
click at [80, 234] on h2 "Documents Management" at bounding box center [69, 235] width 64 height 9
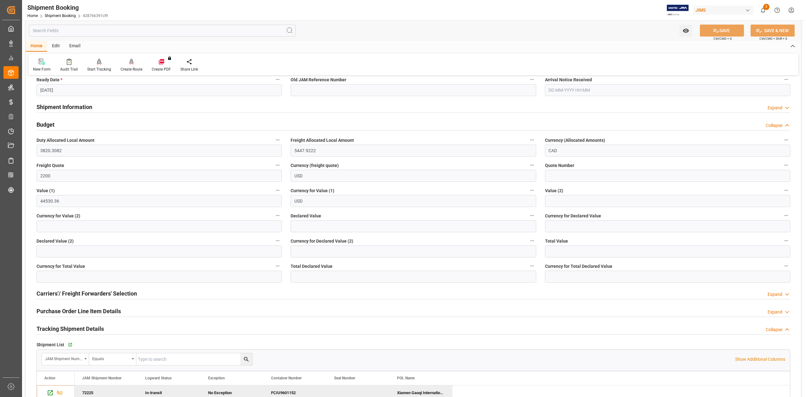
scroll to position [254, 0]
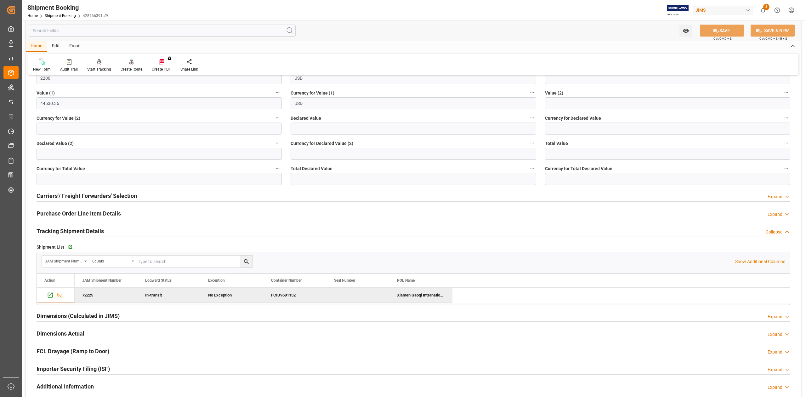
click at [64, 213] on h2 "Purchase Order Line Item Details" at bounding box center [79, 213] width 84 height 9
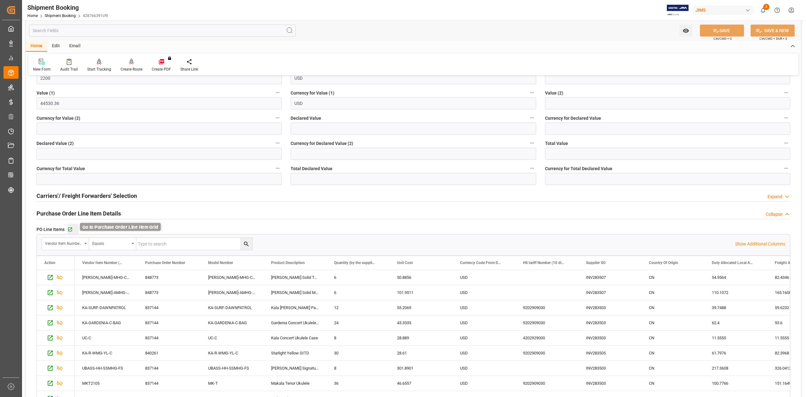
click at [70, 230] on icon "button" at bounding box center [69, 229] width 5 height 5
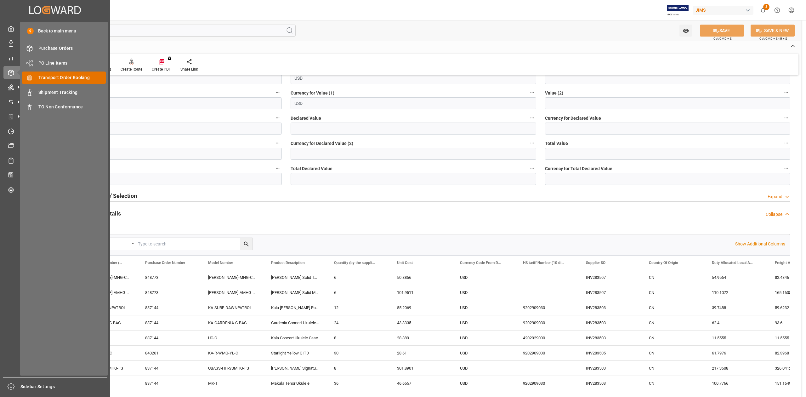
click at [81, 74] on span "Transport Order Booking" at bounding box center [72, 77] width 68 height 7
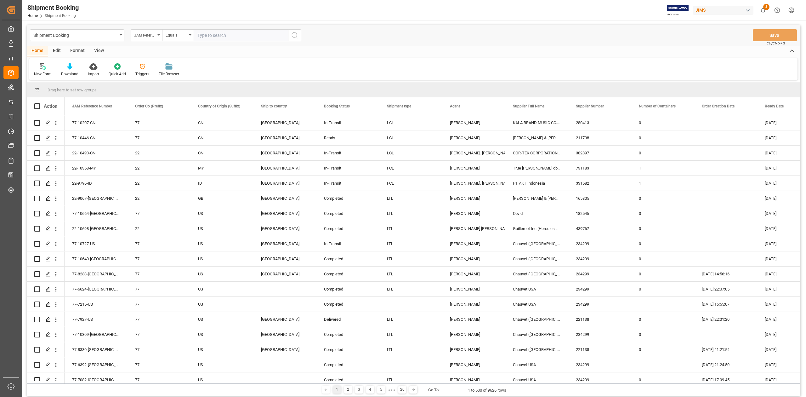
click at [214, 40] on input "text" at bounding box center [241, 35] width 94 height 12
paste input "77-10263-IT"
type input "77-10263-IT"
click at [294, 34] on icon "search button" at bounding box center [295, 35] width 8 height 8
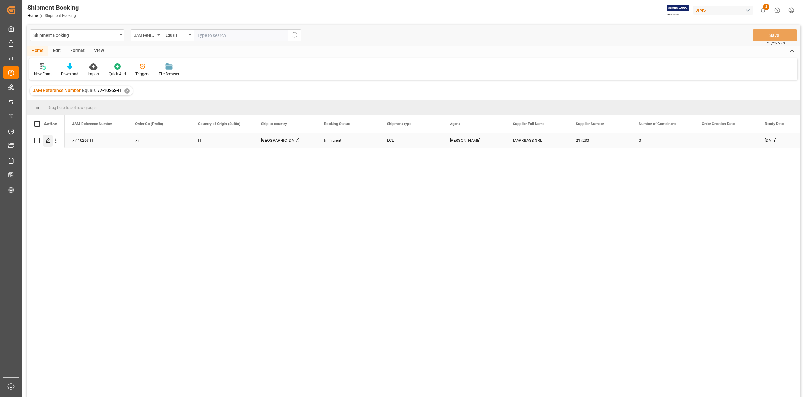
click at [47, 141] on polygon "Press SPACE to select this row." at bounding box center [47, 140] width 3 height 3
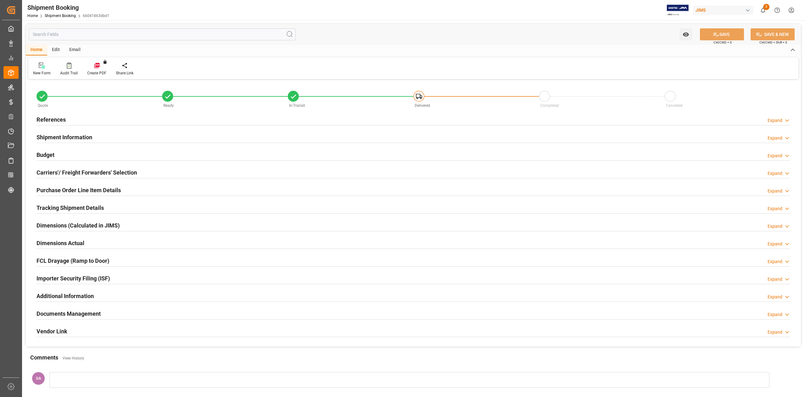
type input "0"
type input "24-07-2025"
click at [57, 133] on h2 "Shipment Information" at bounding box center [65, 137] width 56 height 9
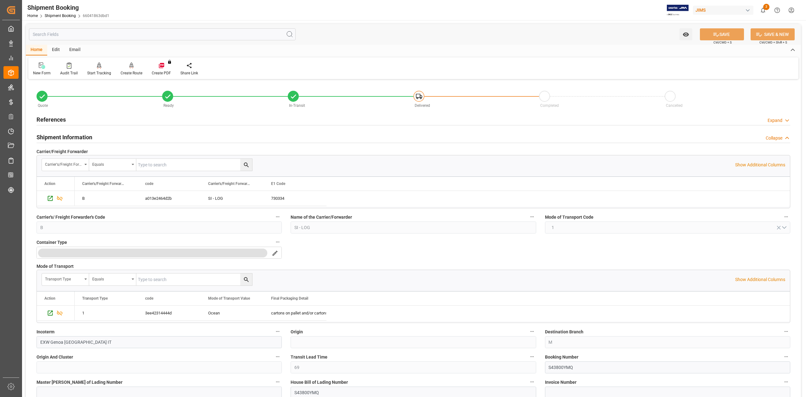
click at [77, 138] on h2 "Shipment Information" at bounding box center [65, 137] width 56 height 9
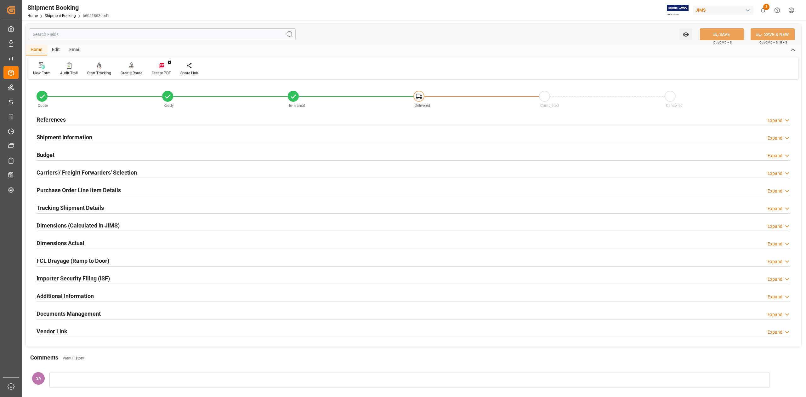
drag, startPoint x: 59, startPoint y: 117, endPoint x: 66, endPoint y: 124, distance: 9.1
click at [59, 117] on h2 "References" at bounding box center [51, 119] width 29 height 9
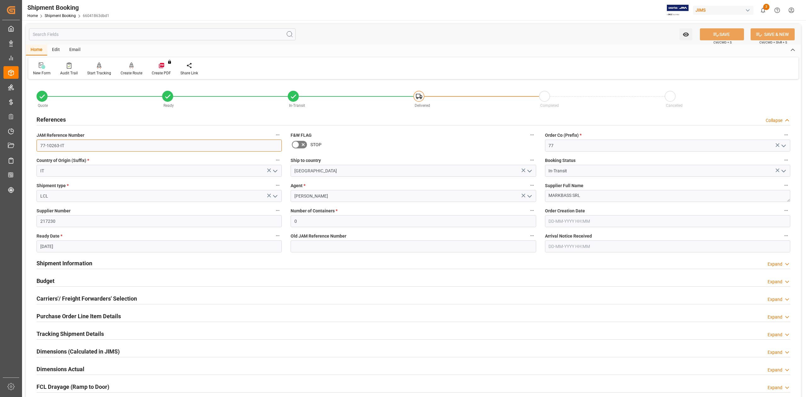
click at [81, 144] on input "77-10263-IT" at bounding box center [159, 146] width 245 height 12
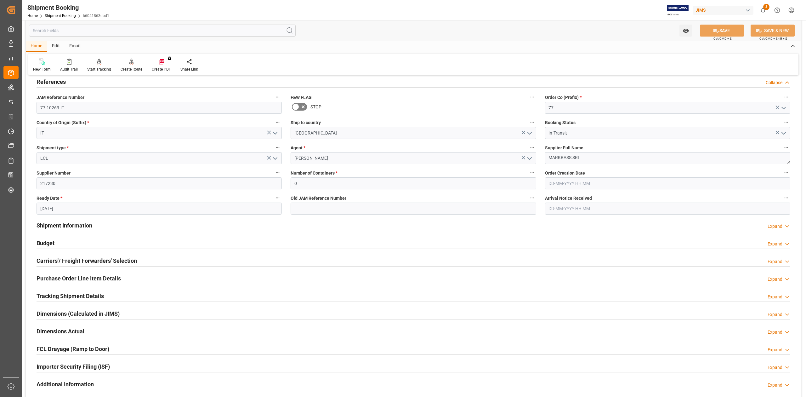
scroll to position [168, 0]
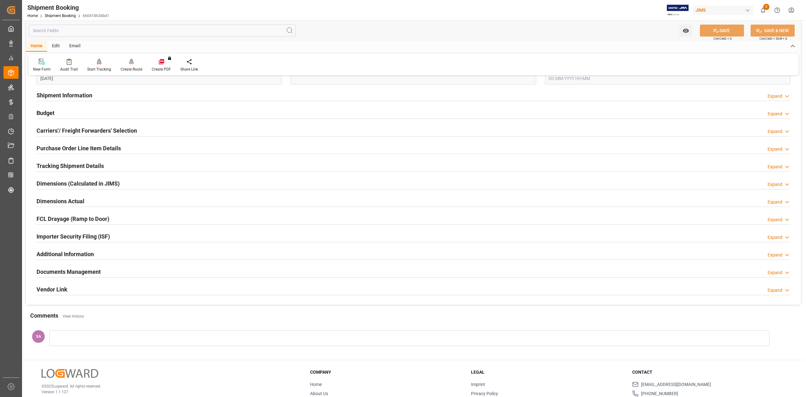
drag, startPoint x: 93, startPoint y: 272, endPoint x: 379, endPoint y: 275, distance: 285.3
click at [93, 272] on h2 "Documents Management" at bounding box center [69, 271] width 64 height 9
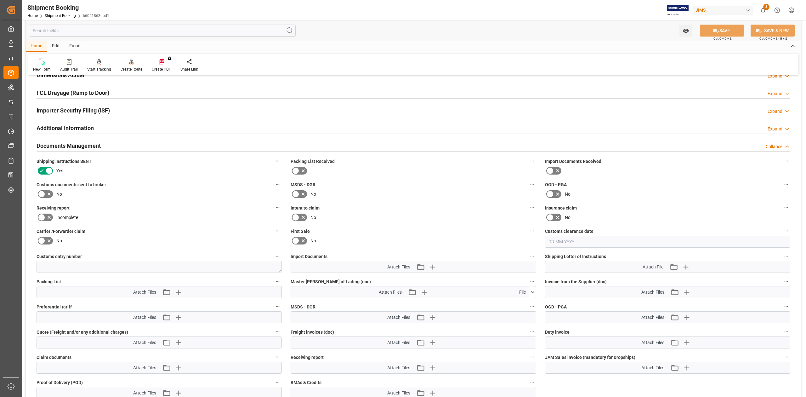
scroll to position [336, 0]
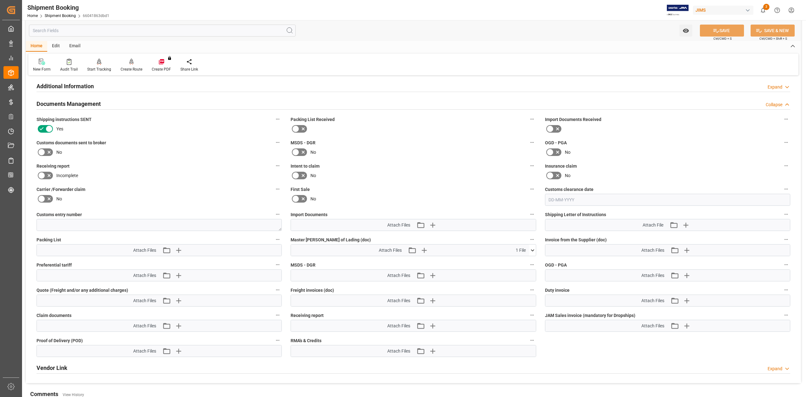
click at [532, 252] on icon at bounding box center [532, 250] width 7 height 7
click at [684, 248] on icon "button" at bounding box center [687, 250] width 10 height 10
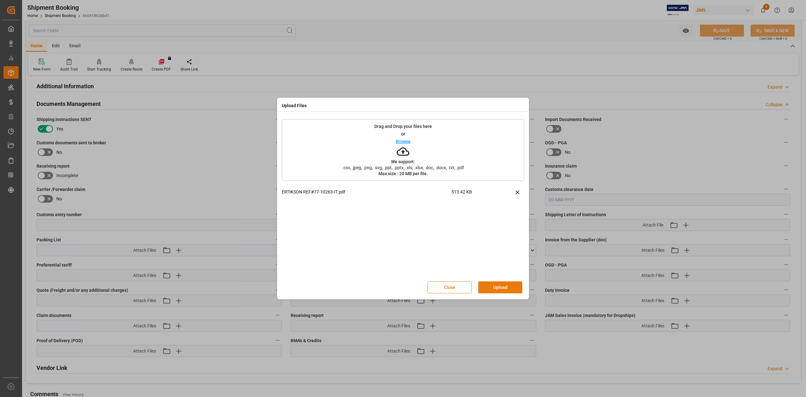
click at [496, 287] on button "Upload" at bounding box center [500, 287] width 44 height 12
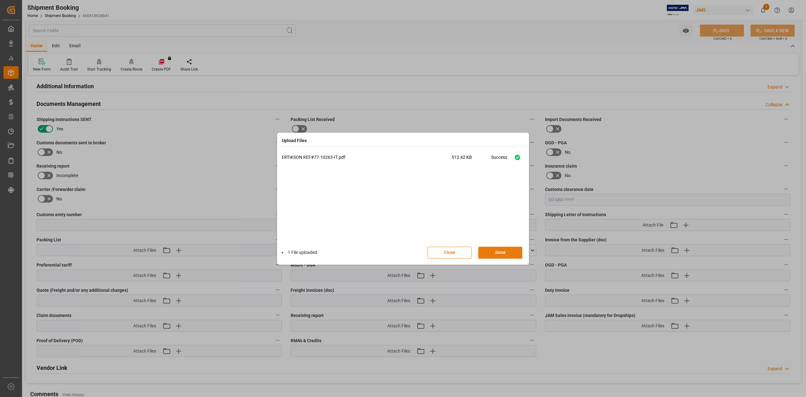
click at [487, 249] on button "Done" at bounding box center [500, 253] width 44 height 12
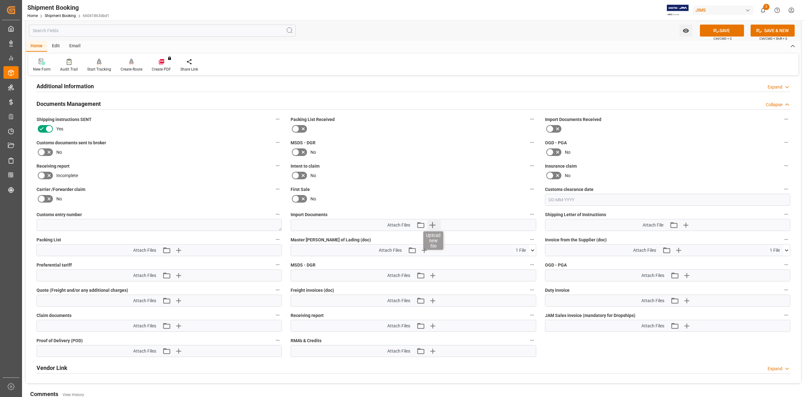
click at [433, 226] on icon "button" at bounding box center [432, 225] width 10 height 10
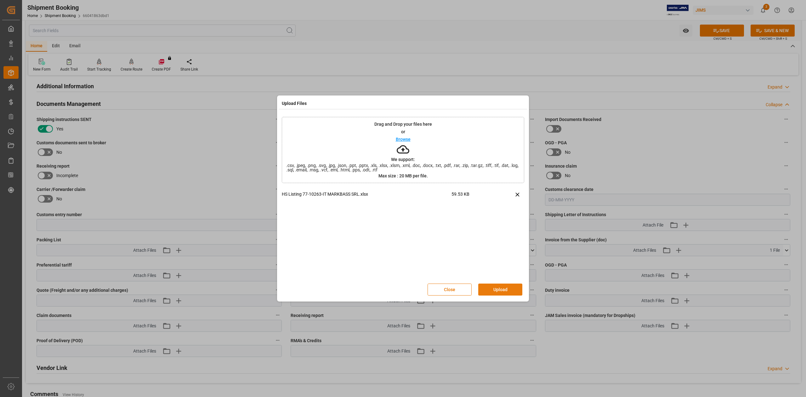
click at [512, 290] on button "Upload" at bounding box center [500, 289] width 44 height 12
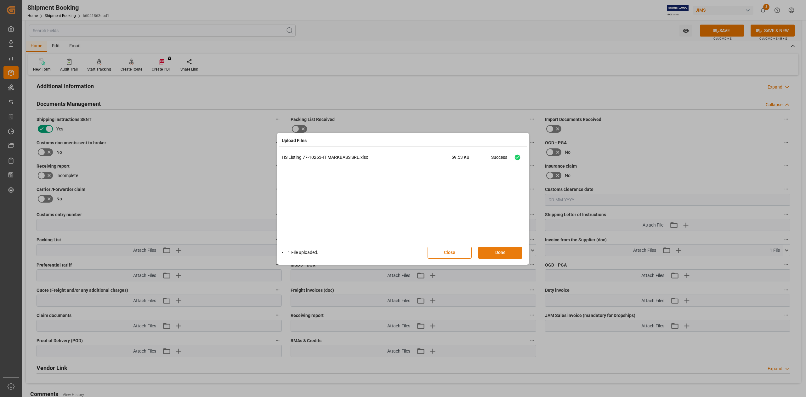
click at [509, 255] on button "Done" at bounding box center [500, 253] width 44 height 12
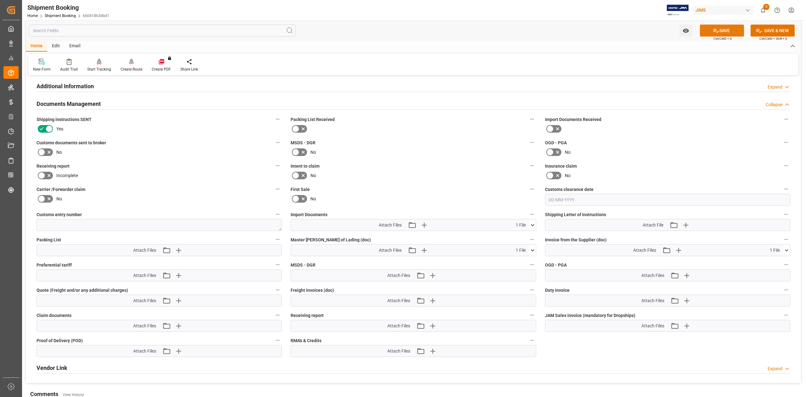
click at [714, 30] on icon at bounding box center [717, 31] width 6 height 4
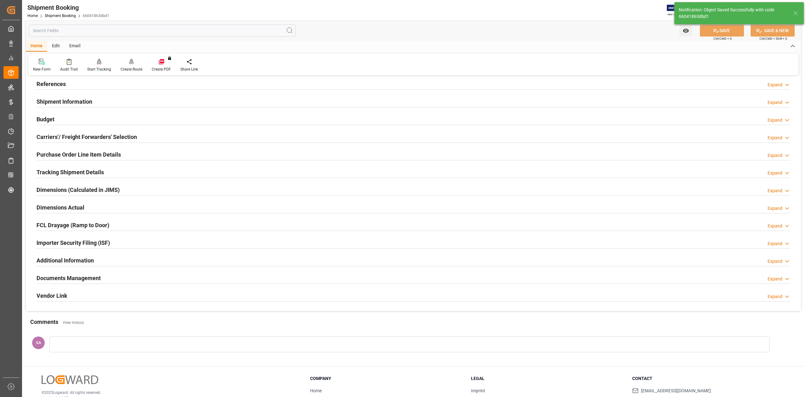
scroll to position [0, 0]
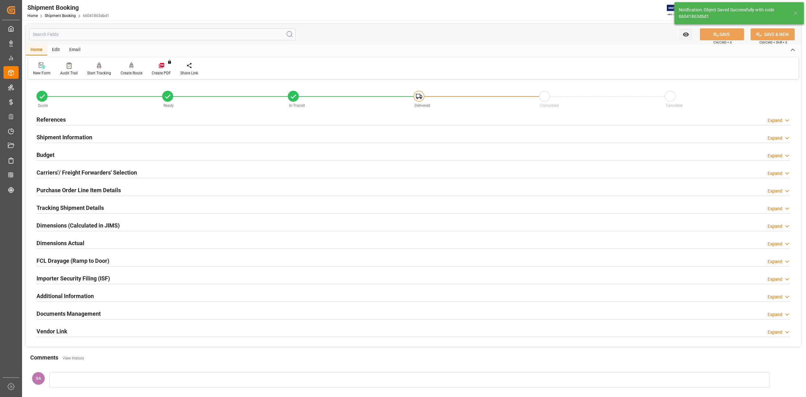
click at [58, 116] on h2 "References" at bounding box center [51, 119] width 29 height 9
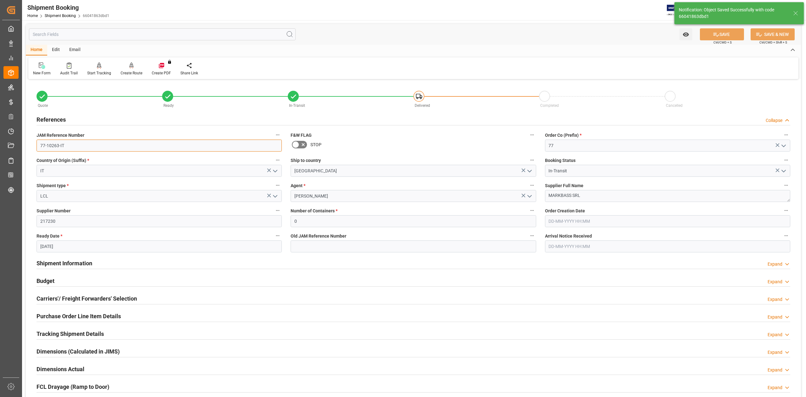
click at [74, 146] on input "77-10263-IT" at bounding box center [159, 146] width 245 height 12
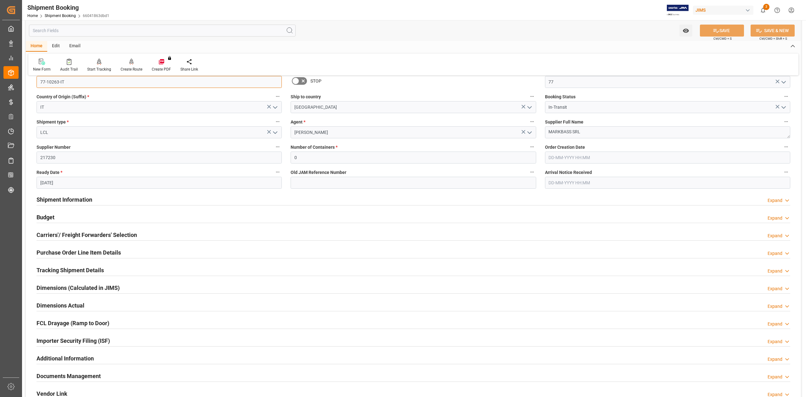
scroll to position [126, 0]
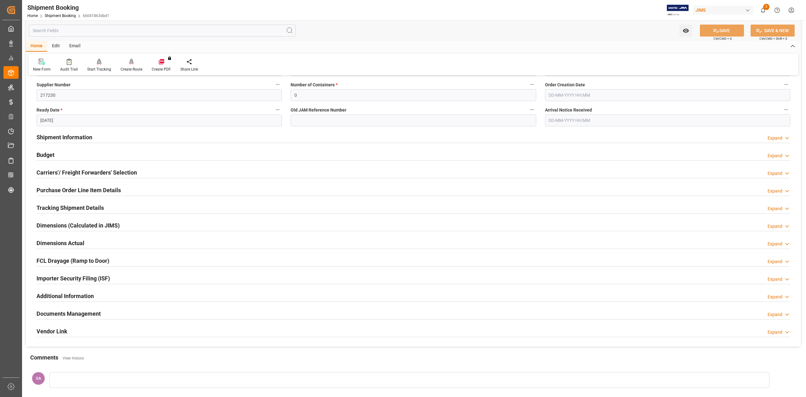
click at [54, 206] on h2 "Tracking Shipment Details" at bounding box center [70, 207] width 67 height 9
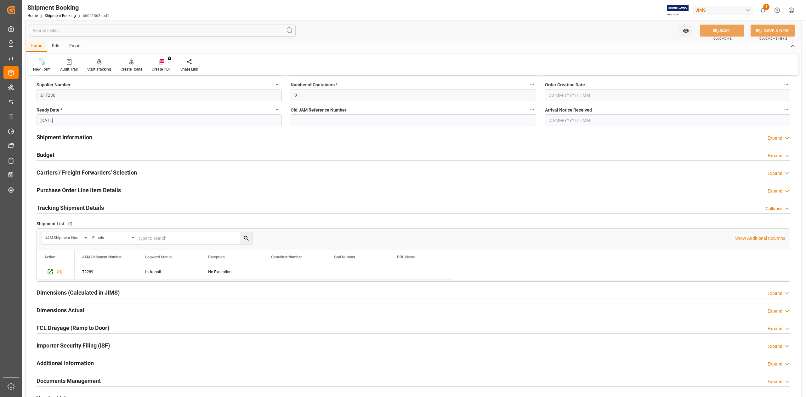
click at [54, 206] on h2 "Tracking Shipment Details" at bounding box center [70, 207] width 67 height 9
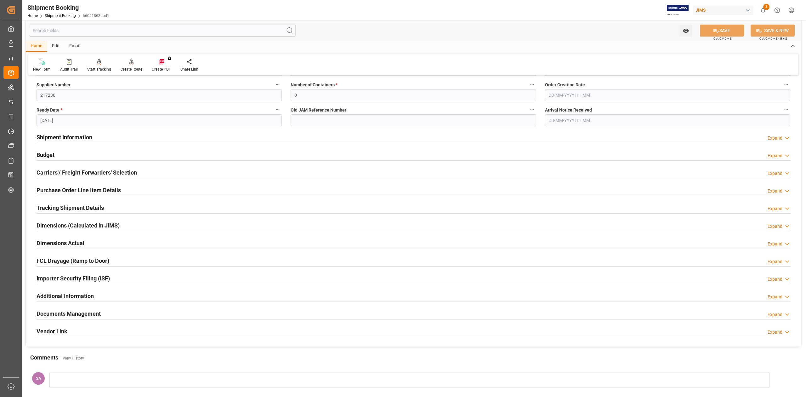
click at [89, 316] on h2 "Documents Management" at bounding box center [69, 313] width 64 height 9
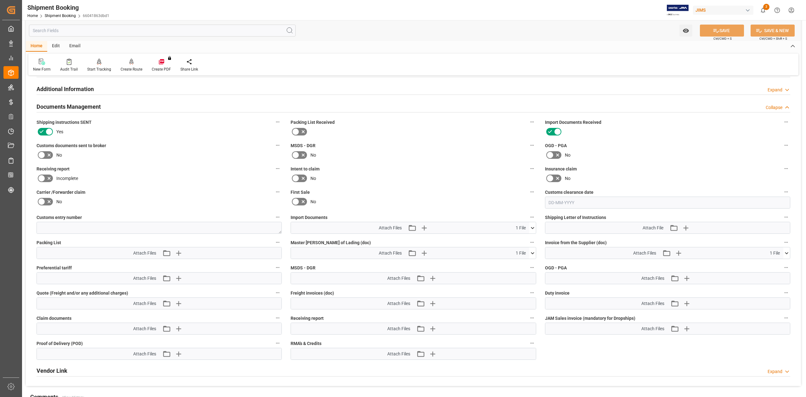
scroll to position [336, 0]
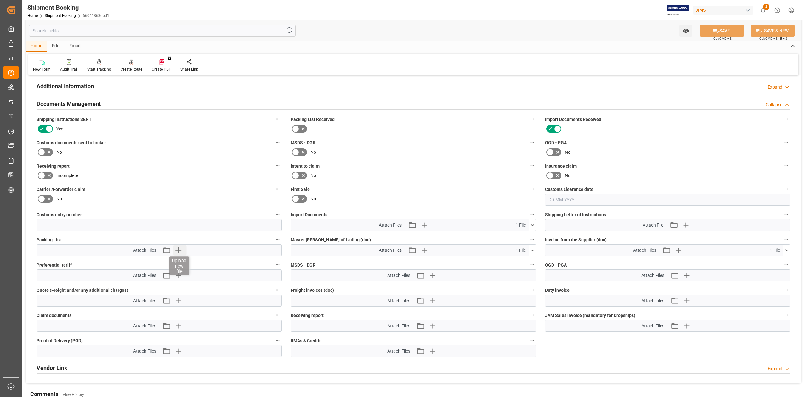
click at [175, 253] on icon "button" at bounding box center [178, 250] width 10 height 10
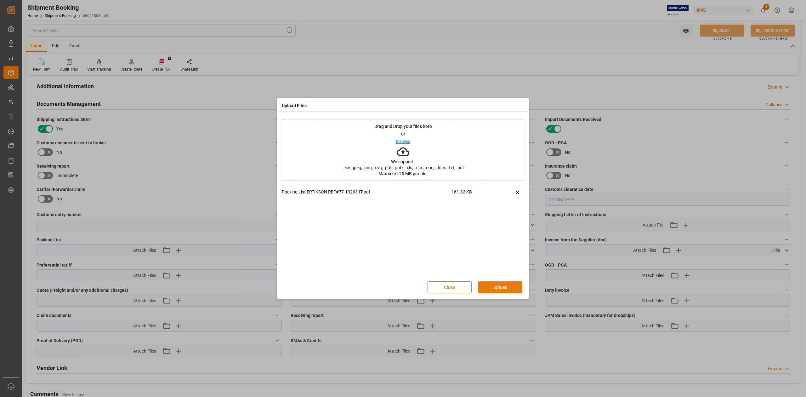
click at [502, 286] on button "Upload" at bounding box center [500, 287] width 44 height 12
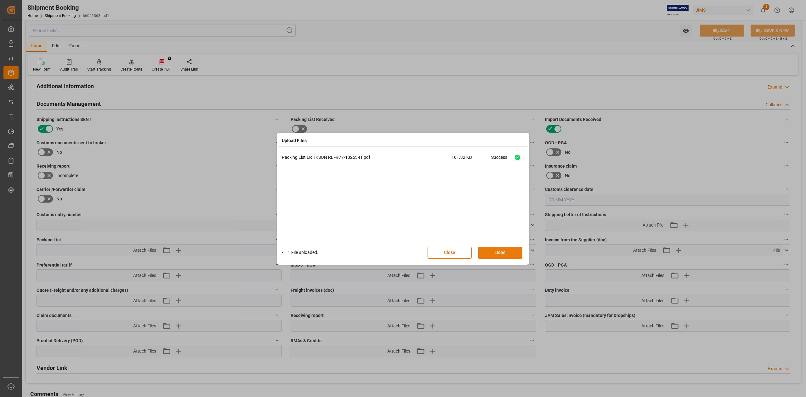
click at [494, 248] on button "Done" at bounding box center [500, 253] width 44 height 12
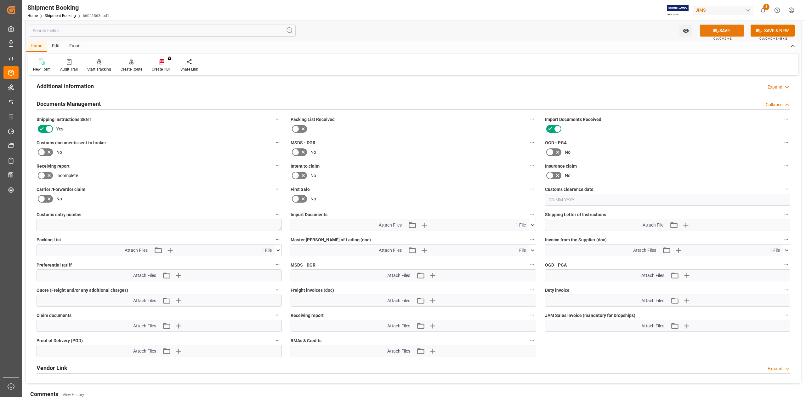
click at [721, 31] on button "SAVE" at bounding box center [722, 31] width 44 height 12
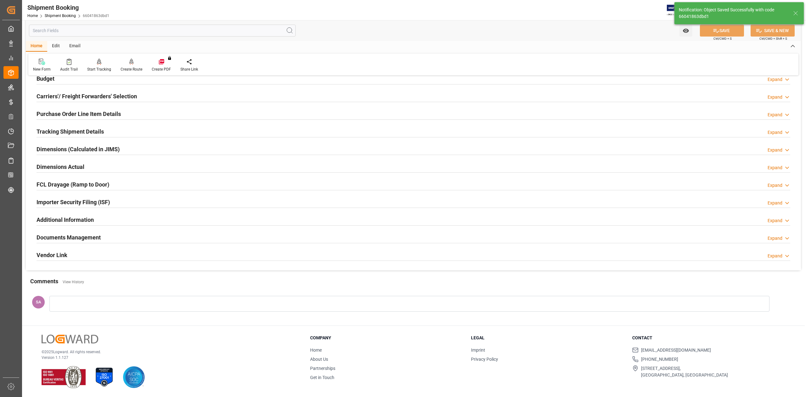
scroll to position [77, 0]
click at [89, 237] on h2 "Documents Management" at bounding box center [69, 237] width 64 height 9
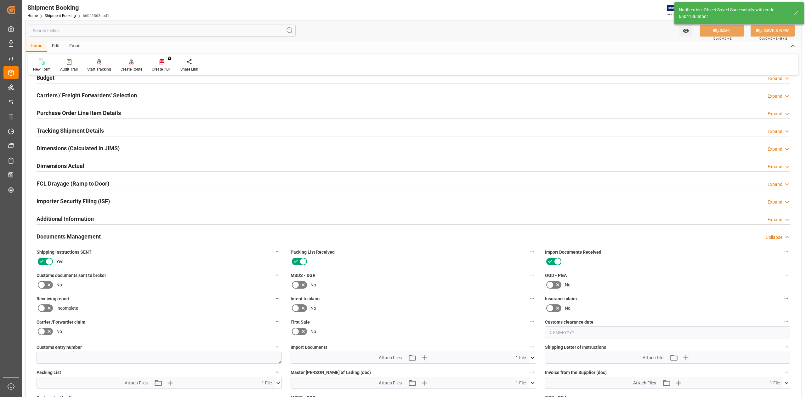
scroll to position [210, 0]
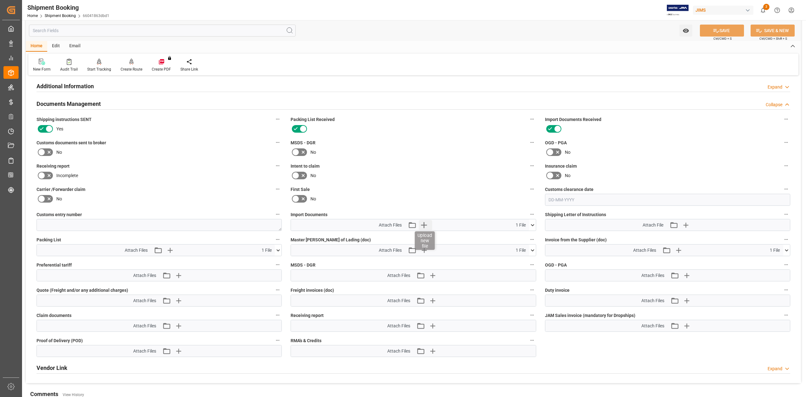
click at [427, 226] on icon "button" at bounding box center [424, 225] width 10 height 10
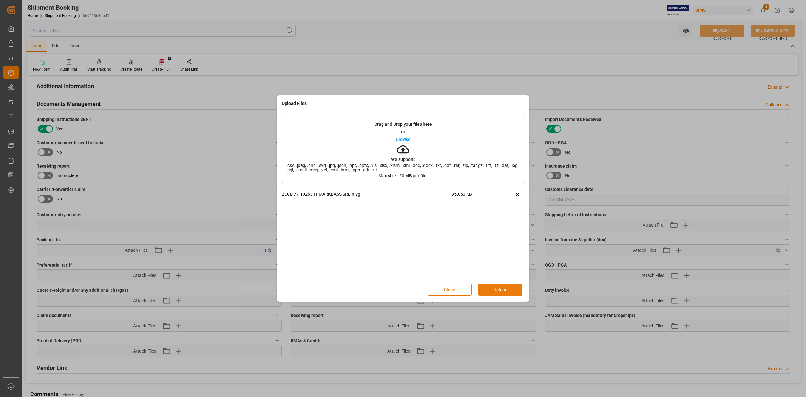
click at [508, 285] on button "Upload" at bounding box center [500, 289] width 44 height 12
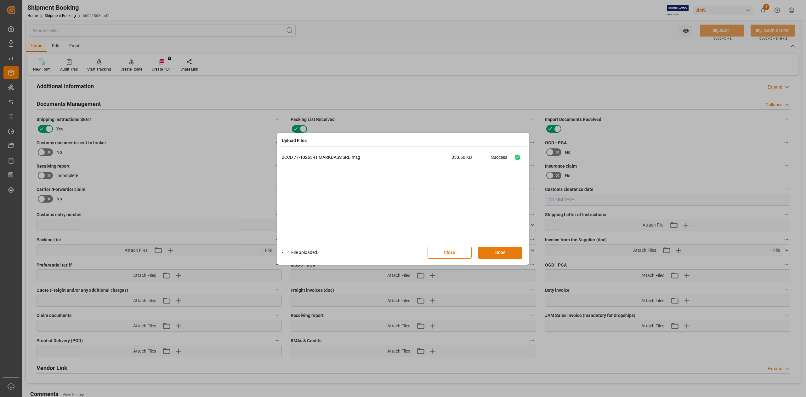
click at [513, 254] on button "Done" at bounding box center [500, 253] width 44 height 12
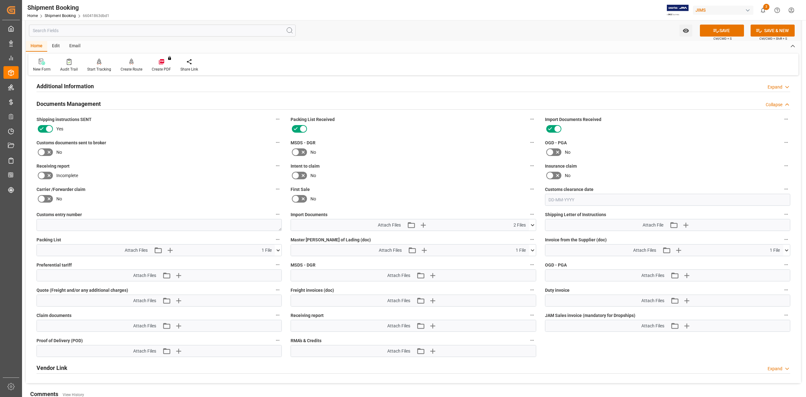
click at [43, 150] on icon at bounding box center [42, 152] width 8 height 8
click at [0, 0] on input "checkbox" at bounding box center [0, 0] width 0 height 0
click at [717, 28] on icon at bounding box center [716, 30] width 7 height 7
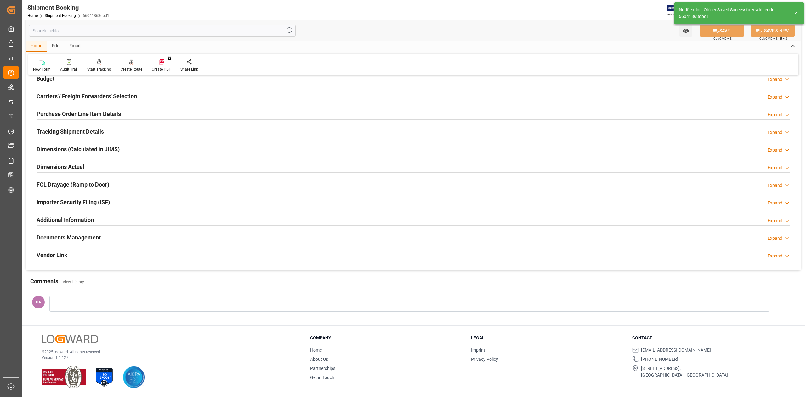
scroll to position [77, 0]
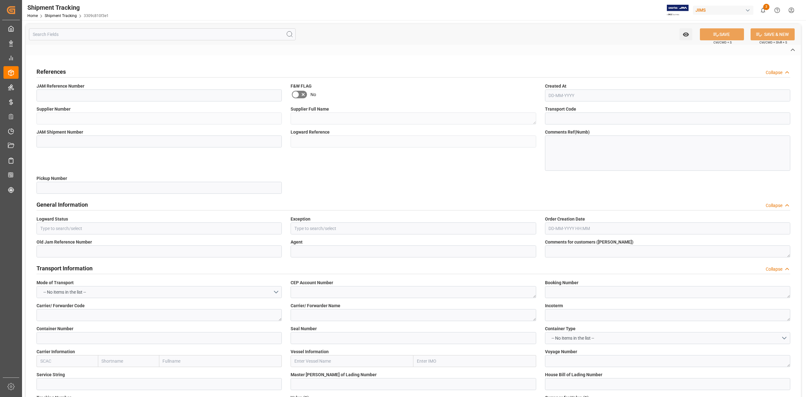
type input "77-10207-CN"
type input "280413"
type textarea "KALA BRAND MUSIC CO.([GEOGRAPHIC_DATA])"
type input "428766391cf9"
type input "72225"
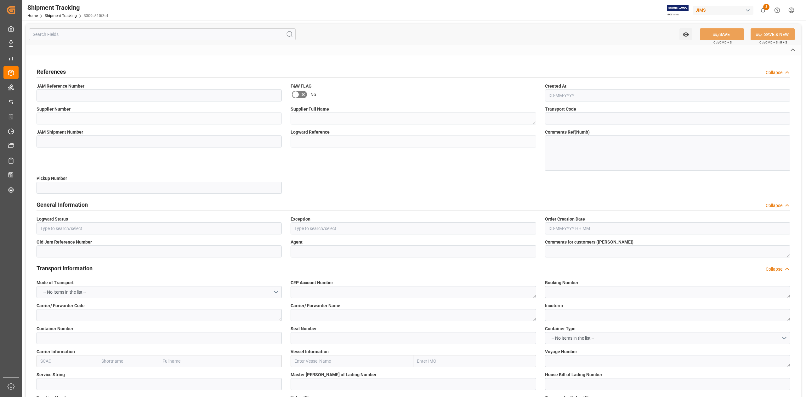
type input "3309c810f3e1"
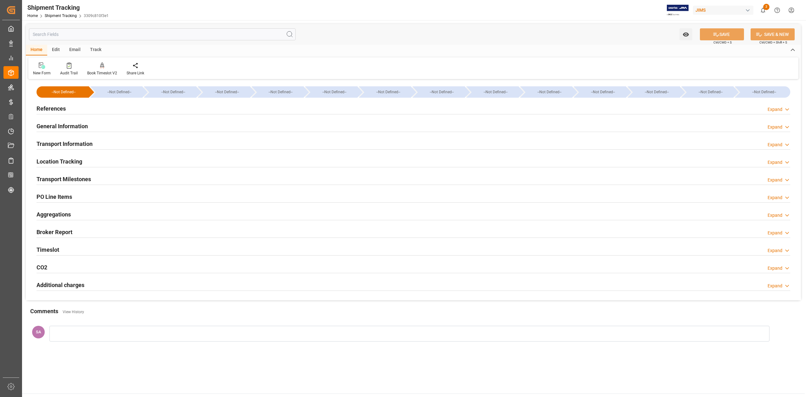
type input "[DATE]"
click at [60, 107] on h2 "References" at bounding box center [51, 108] width 29 height 9
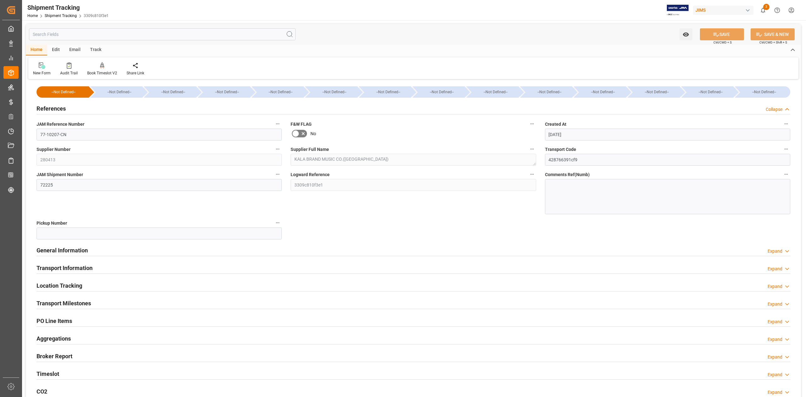
click at [60, 107] on h2 "References" at bounding box center [51, 108] width 29 height 9
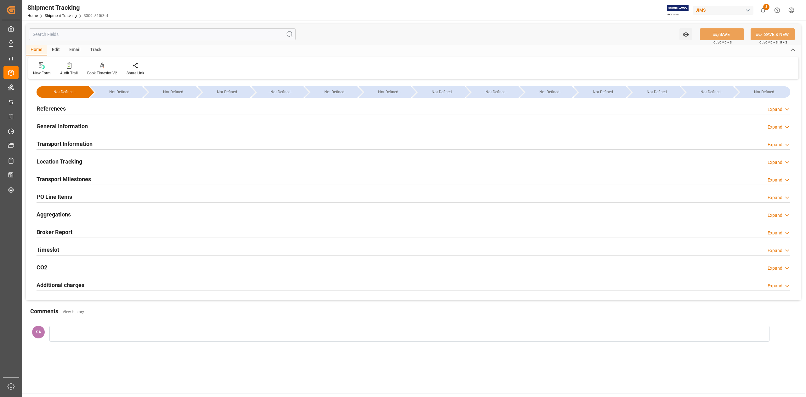
click at [70, 178] on h2 "Transport Milestones" at bounding box center [64, 179] width 54 height 9
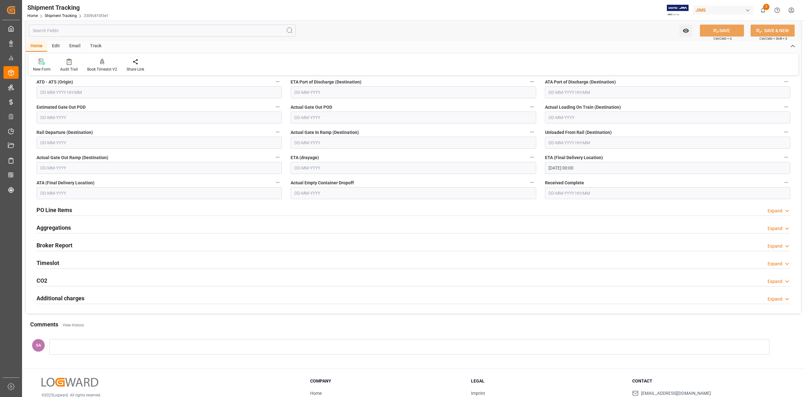
scroll to position [123, 0]
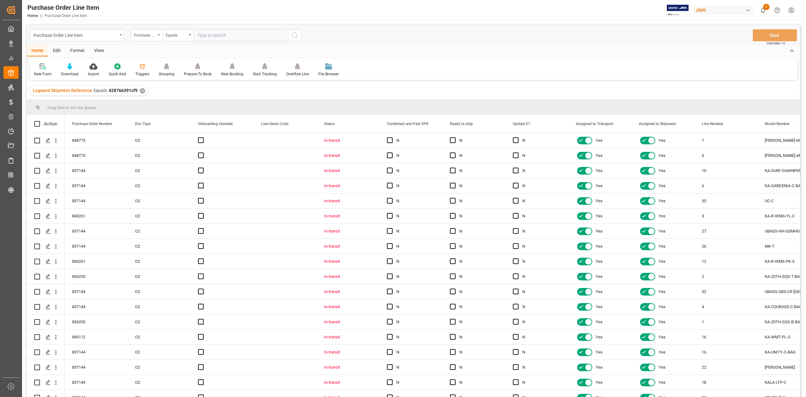
click at [100, 52] on div "View" at bounding box center [98, 51] width 19 height 11
click at [71, 72] on div "Standard Templates" at bounding box center [71, 74] width 31 height 6
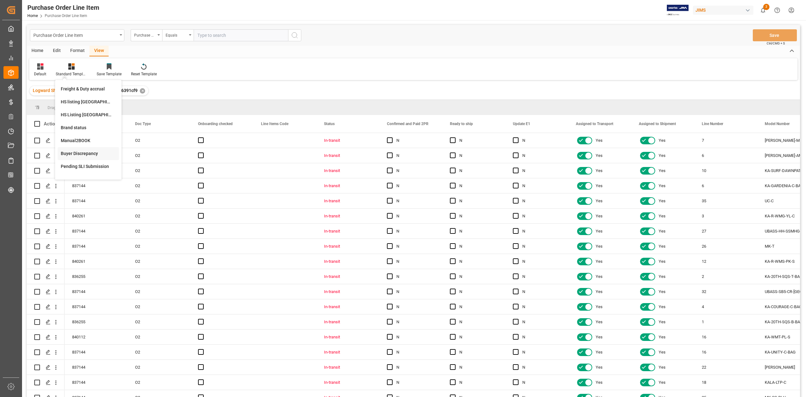
click at [84, 154] on div "Buyer Discrepancy" at bounding box center [88, 153] width 55 height 7
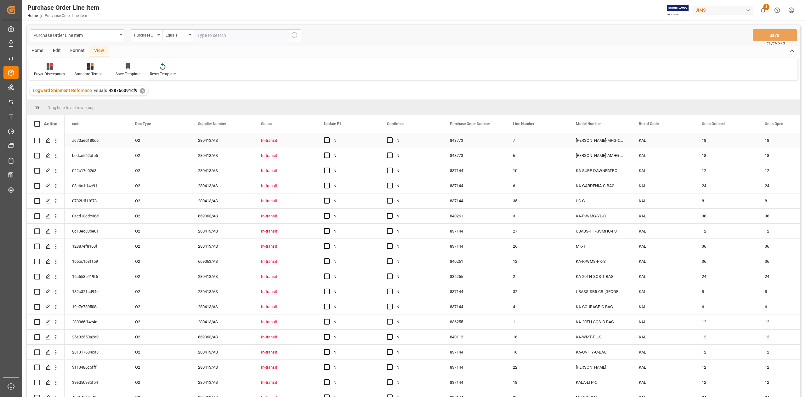
click at [647, 146] on div "KAL" at bounding box center [662, 140] width 63 height 15
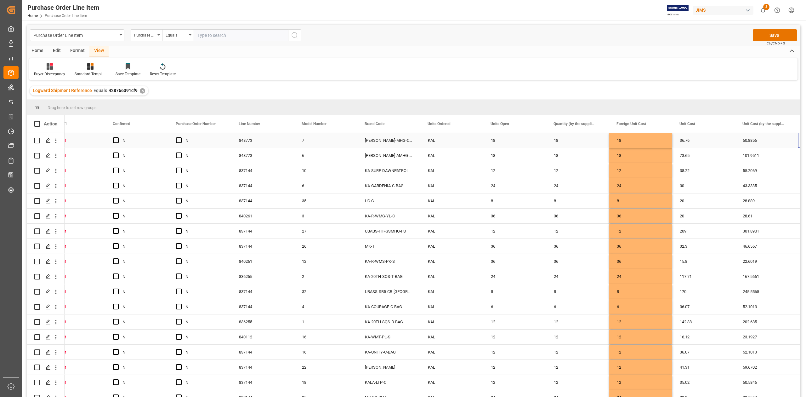
scroll to position [0, 274]
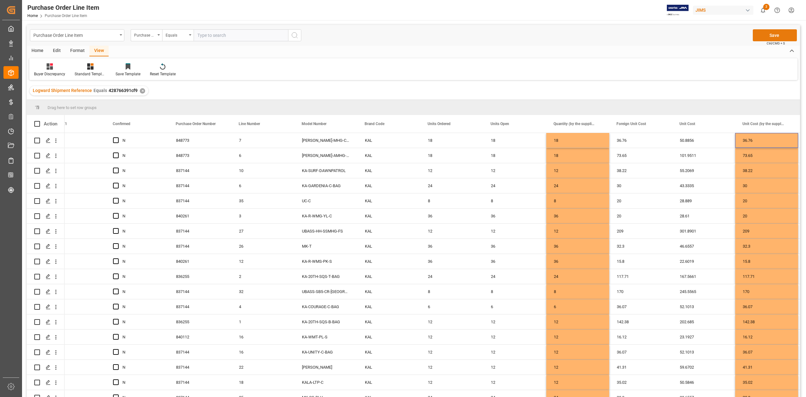
click at [760, 36] on button "Save" at bounding box center [775, 35] width 44 height 12
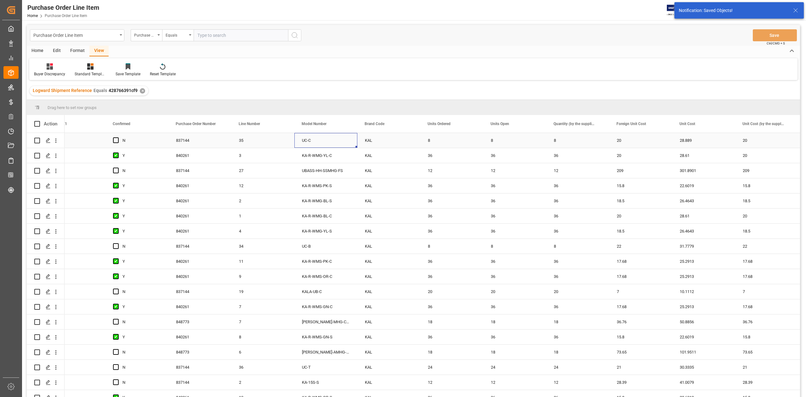
click at [356, 142] on div "UC-C" at bounding box center [325, 140] width 63 height 15
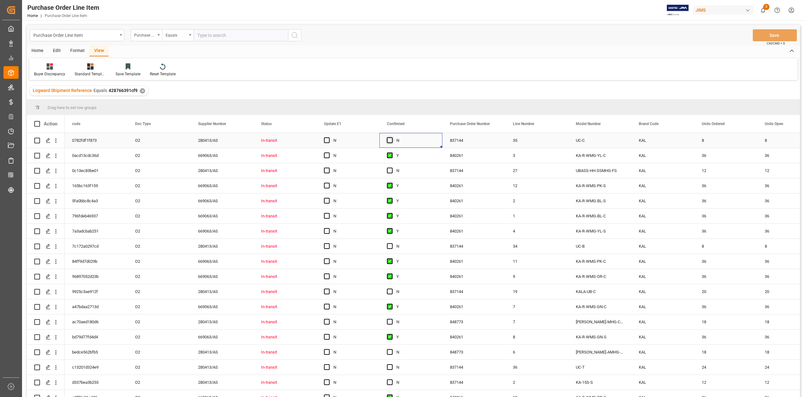
click at [391, 142] on span "Press SPACE to select this row." at bounding box center [390, 140] width 6 height 6
click at [392, 137] on input "Press SPACE to select this row." at bounding box center [392, 137] width 0 height 0
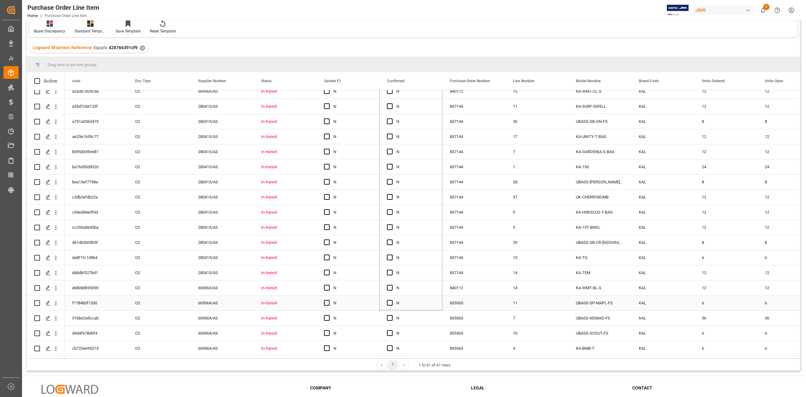
scroll to position [93, 0]
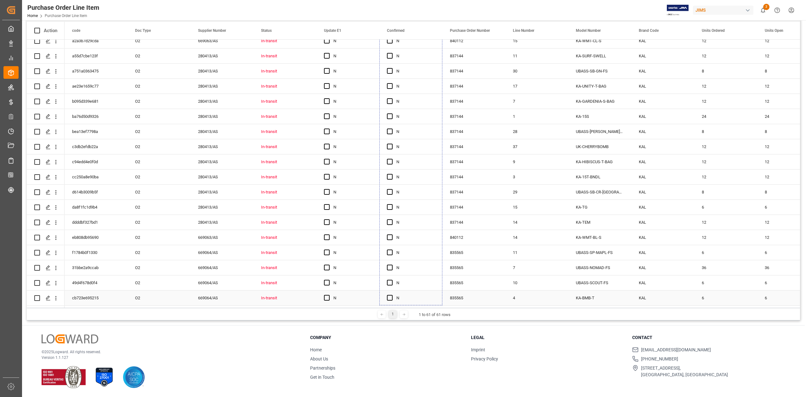
drag, startPoint x: 441, startPoint y: 147, endPoint x: 375, endPoint y: 239, distance: 113.1
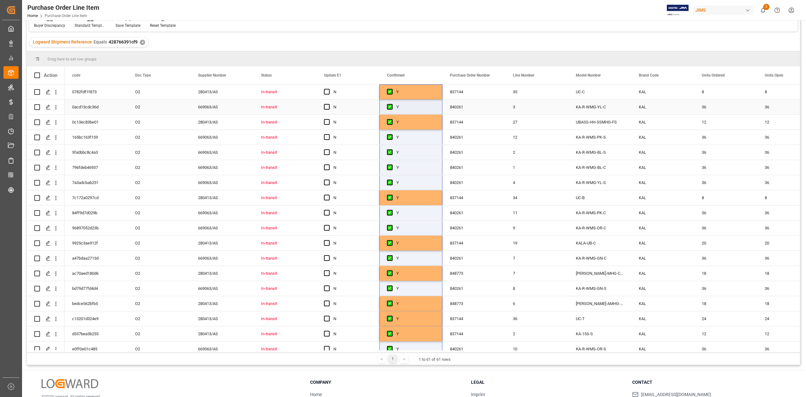
scroll to position [0, 0]
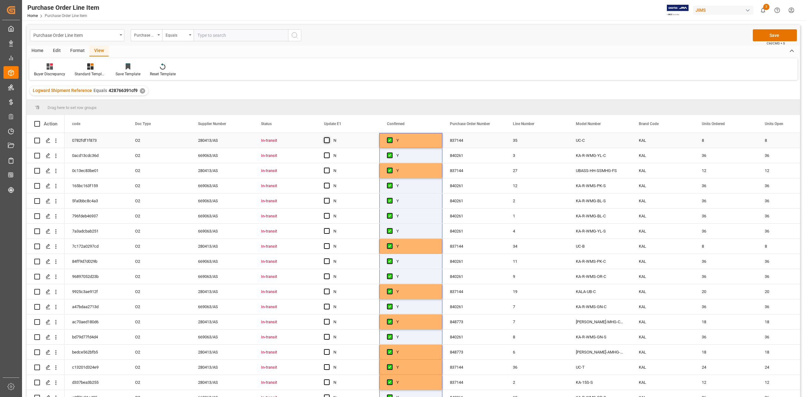
click at [325, 140] on span "Press SPACE to select this row." at bounding box center [327, 140] width 6 height 6
click at [329, 137] on input "Press SPACE to select this row." at bounding box center [329, 137] width 0 height 0
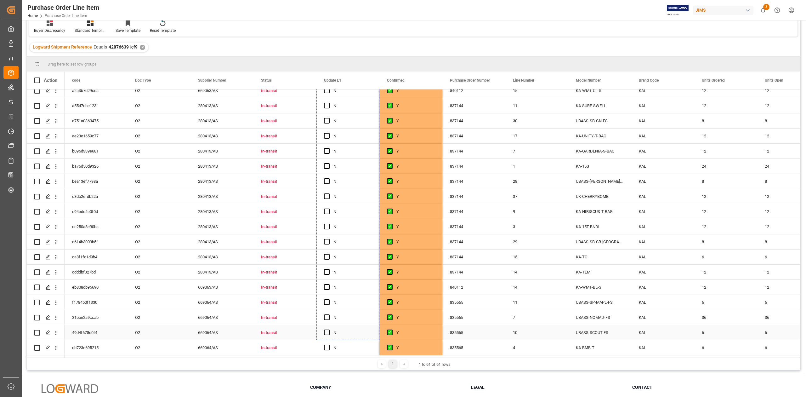
scroll to position [93, 0]
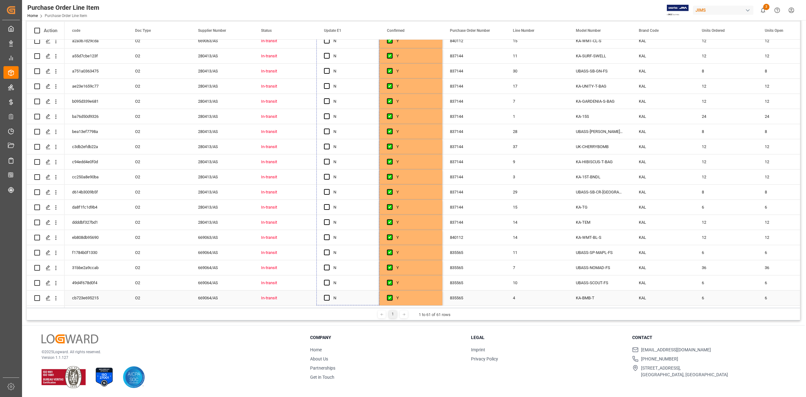
drag, startPoint x: 378, startPoint y: 146, endPoint x: 358, endPoint y: 301, distance: 156.5
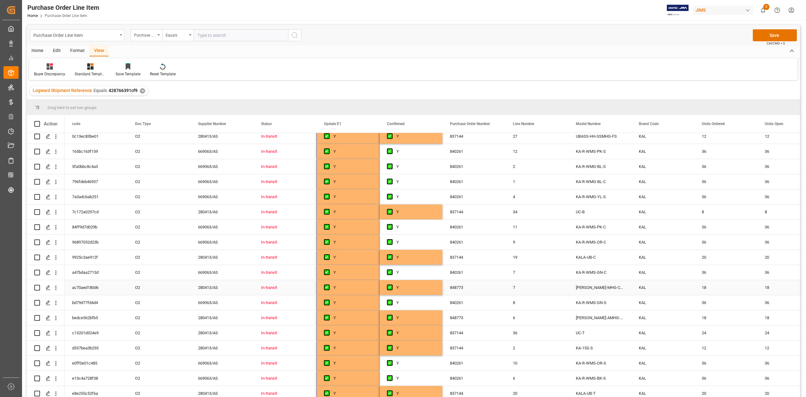
scroll to position [0, 0]
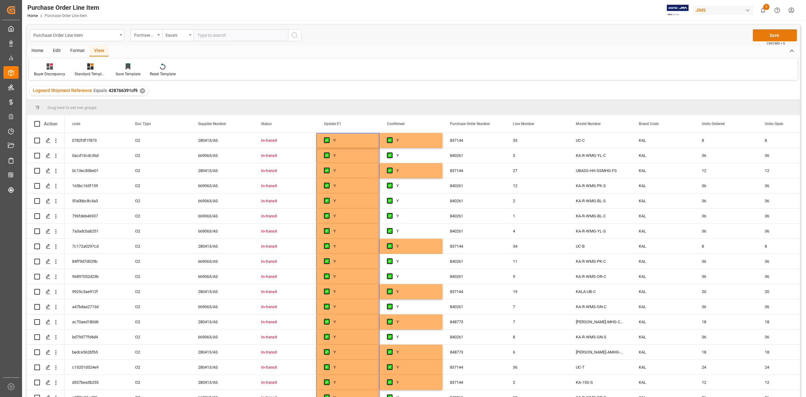
click at [770, 39] on button "Save" at bounding box center [775, 35] width 44 height 12
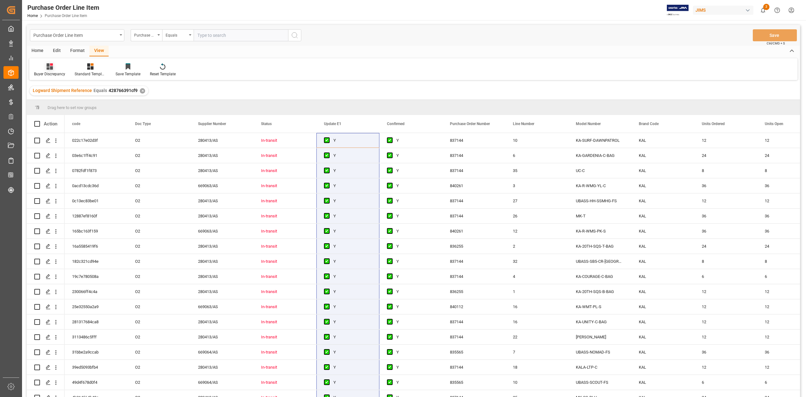
click at [54, 73] on div "Buyer Discrepancy" at bounding box center [49, 74] width 31 height 6
click at [54, 90] on div "Default" at bounding box center [66, 89] width 55 height 7
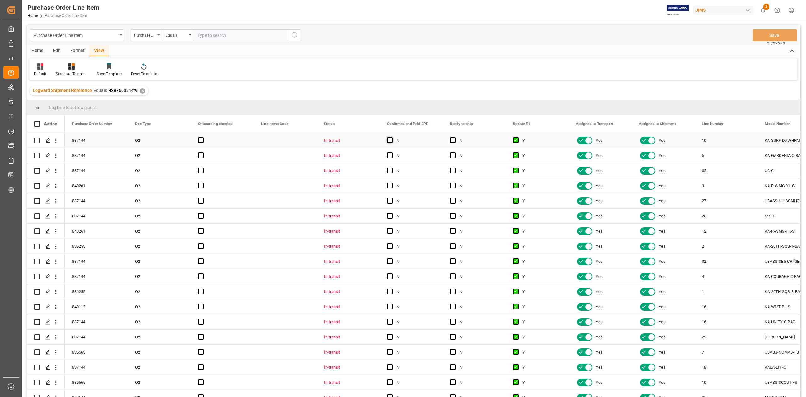
click at [389, 139] on span "Press SPACE to select this row." at bounding box center [390, 140] width 6 height 6
click at [392, 137] on input "Press SPACE to select this row." at bounding box center [392, 137] width 0 height 0
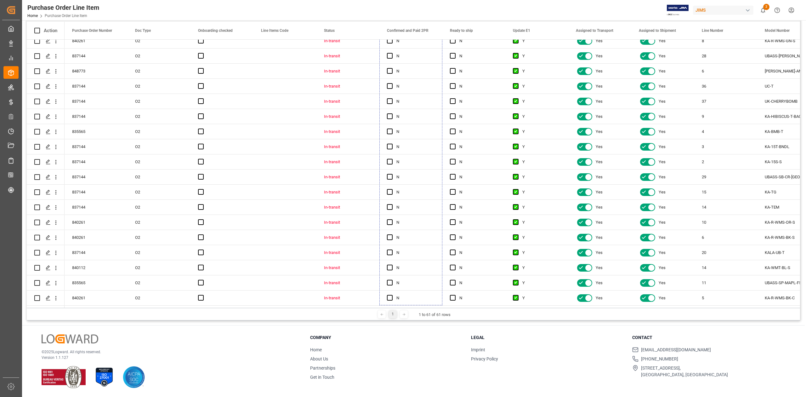
drag, startPoint x: 441, startPoint y: 146, endPoint x: 426, endPoint y: 307, distance: 161.0
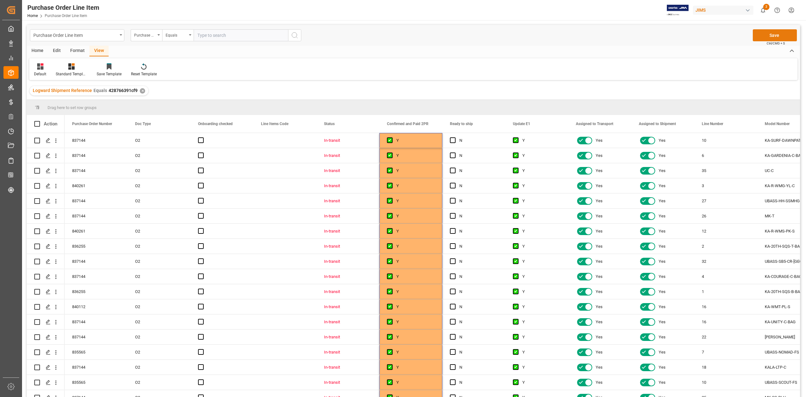
click at [780, 37] on button "Save" at bounding box center [775, 35] width 44 height 12
